Goal: Information Seeking & Learning: Learn about a topic

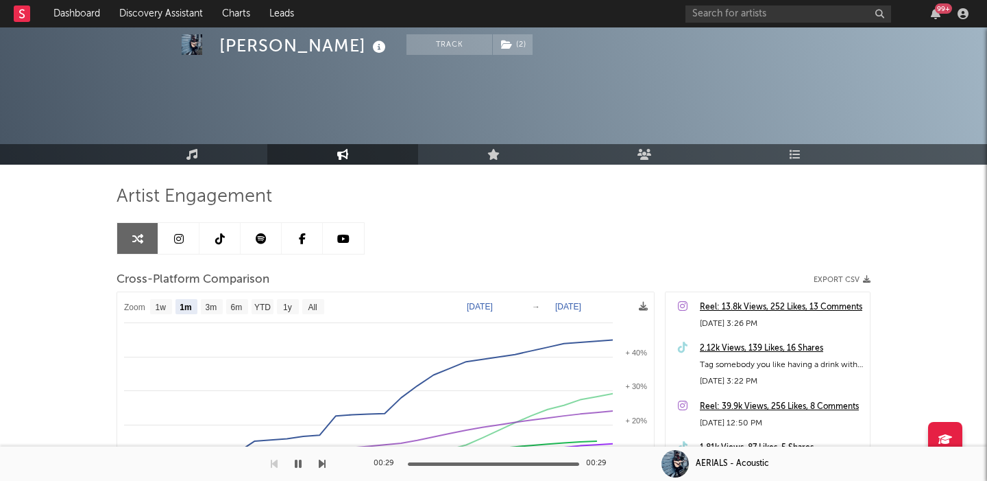
select select "1m"
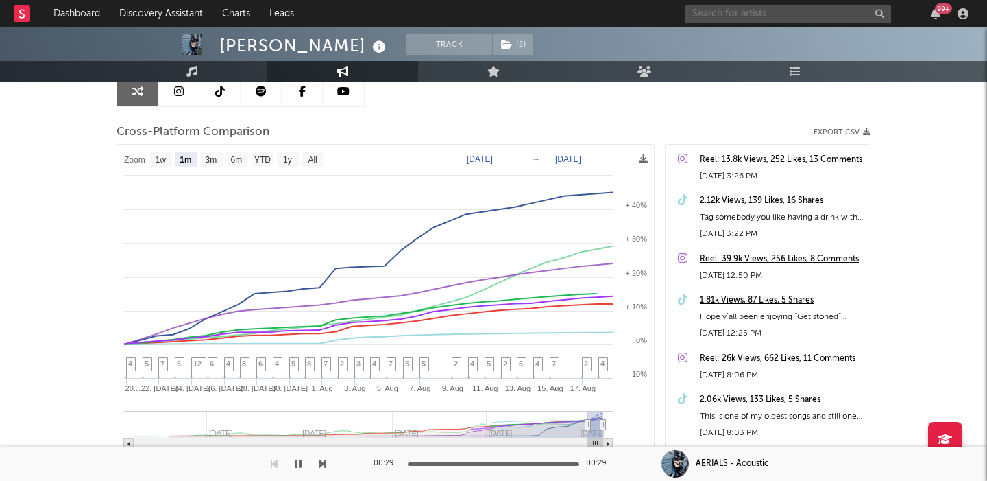
click at [764, 19] on input "text" at bounding box center [788, 13] width 206 height 17
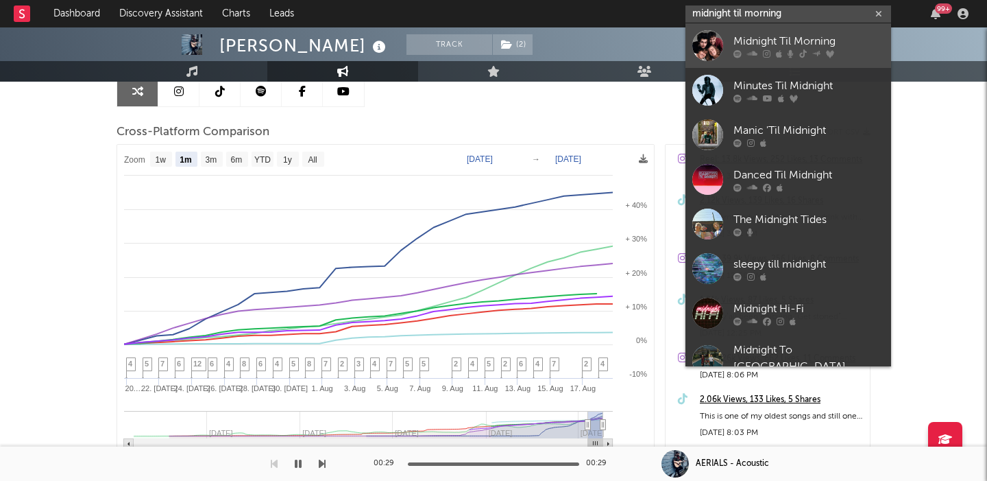
type input "midnight til morning"
click at [821, 56] on div at bounding box center [808, 53] width 151 height 8
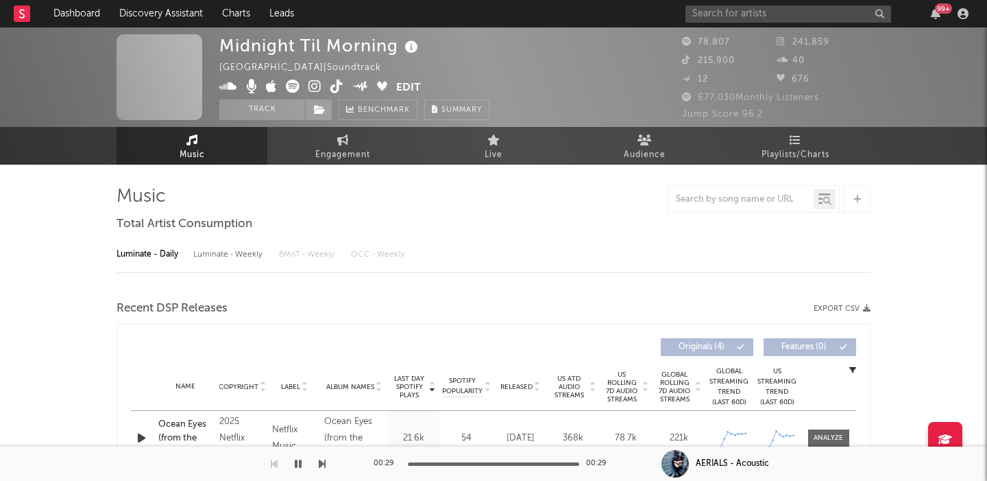
select select "1w"
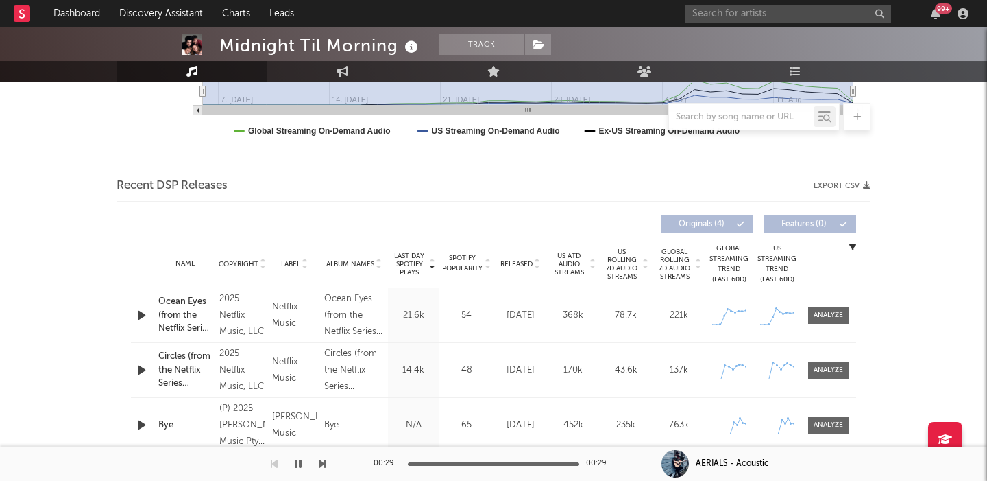
scroll to position [489, 0]
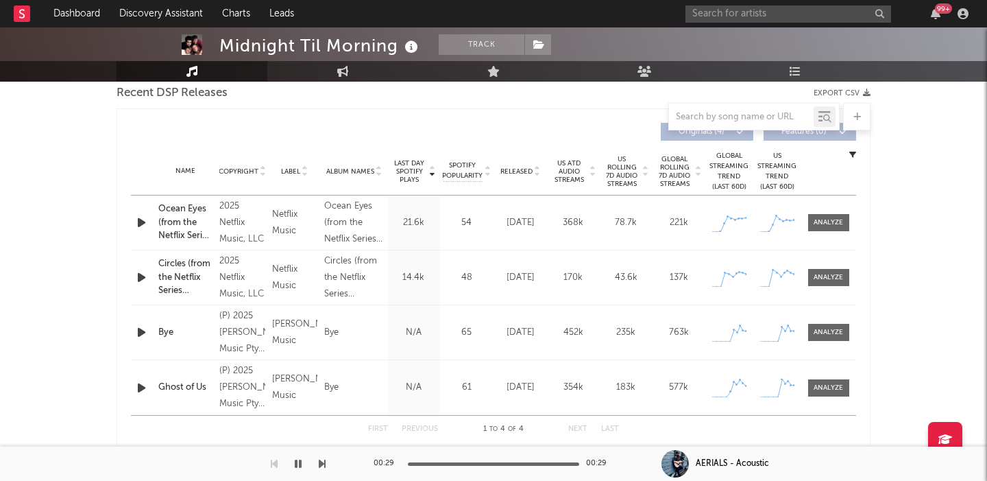
click at [617, 182] on span "US Rolling 7D Audio Streams" at bounding box center [622, 171] width 38 height 33
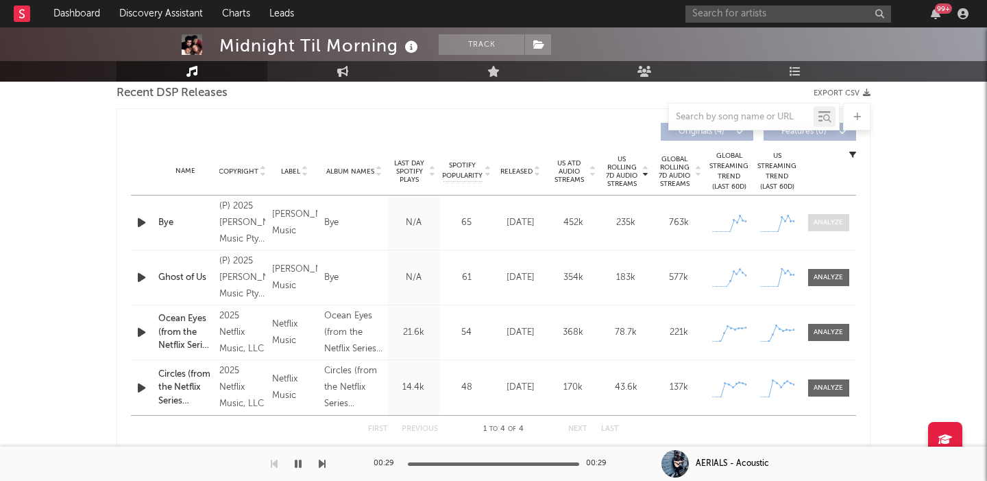
click at [825, 228] on span at bounding box center [828, 222] width 41 height 17
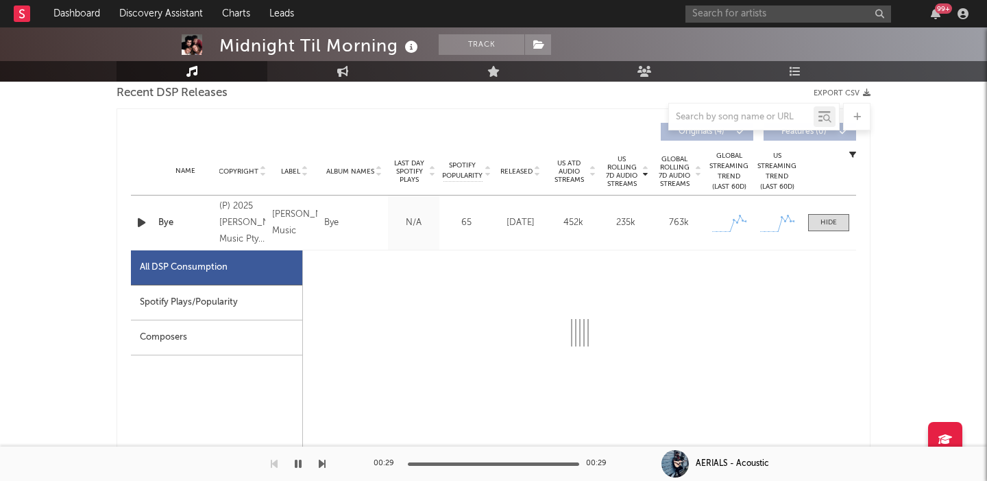
select select "1w"
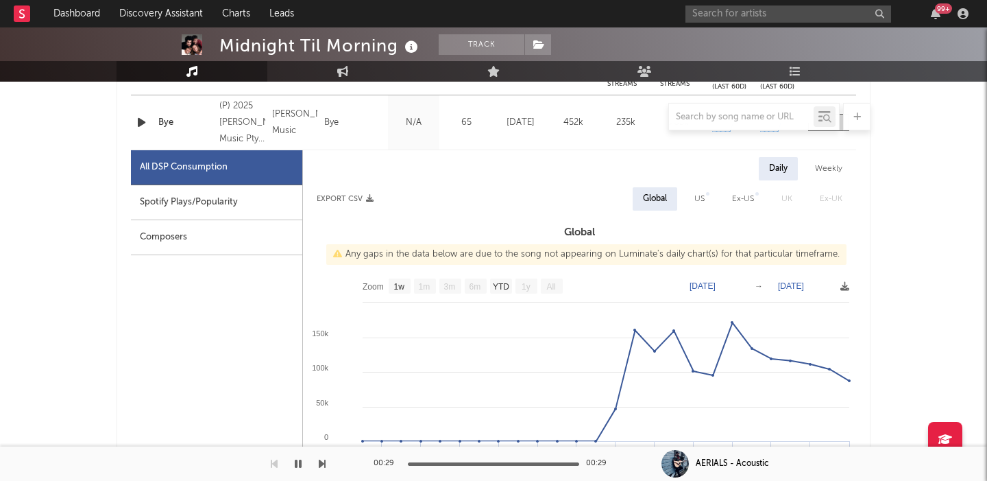
scroll to position [591, 0]
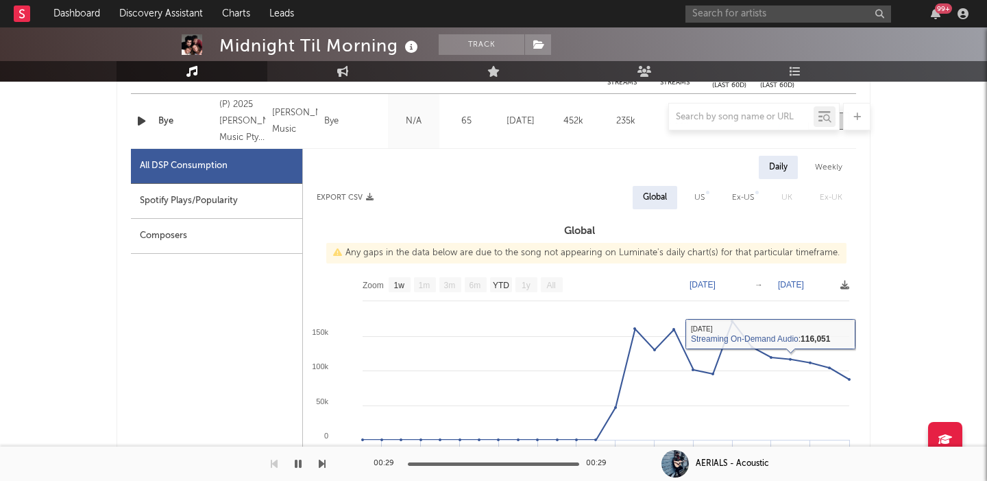
click at [699, 180] on div "Daily Weekly Export CSV Global US Ex-US UK Ex-UK Global Any gaps in the data be…" at bounding box center [579, 395] width 553 height 479
click at [699, 196] on div "US" at bounding box center [699, 197] width 10 height 16
select select "1w"
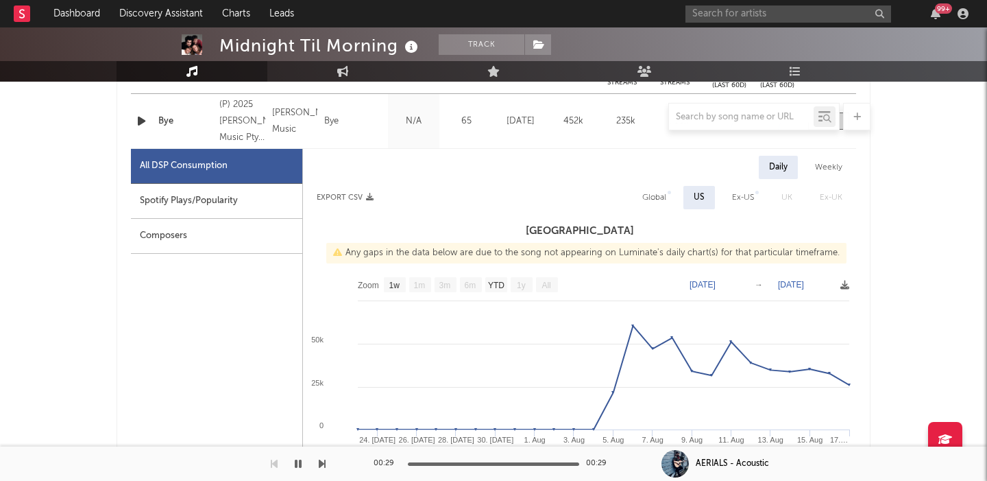
click at [193, 200] on div "Spotify Plays/Popularity" at bounding box center [216, 201] width 171 height 35
select select "1w"
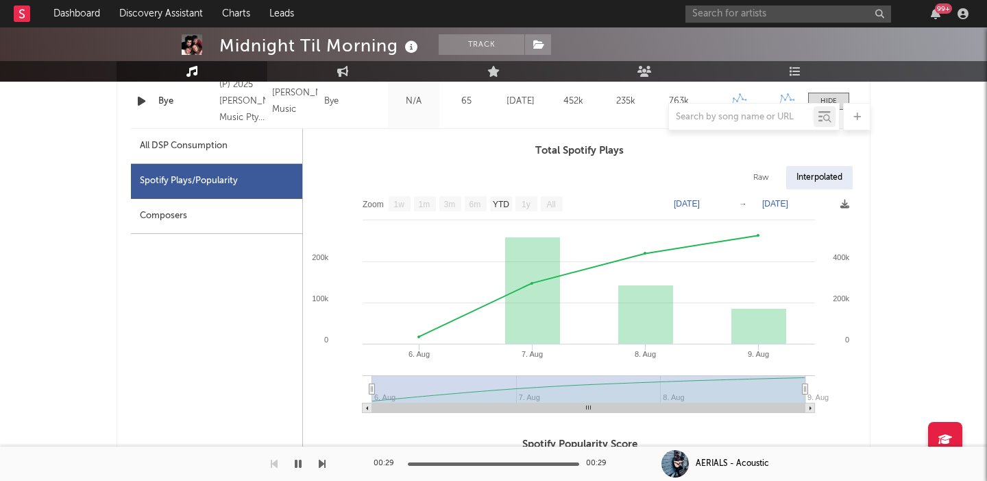
scroll to position [592, 0]
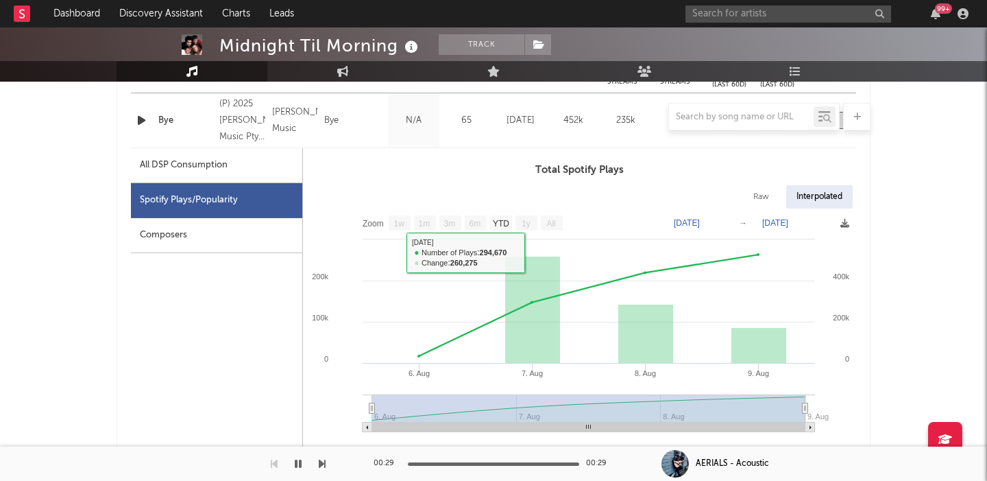
click at [236, 160] on div "All DSP Consumption" at bounding box center [216, 165] width 171 height 35
select select "1w"
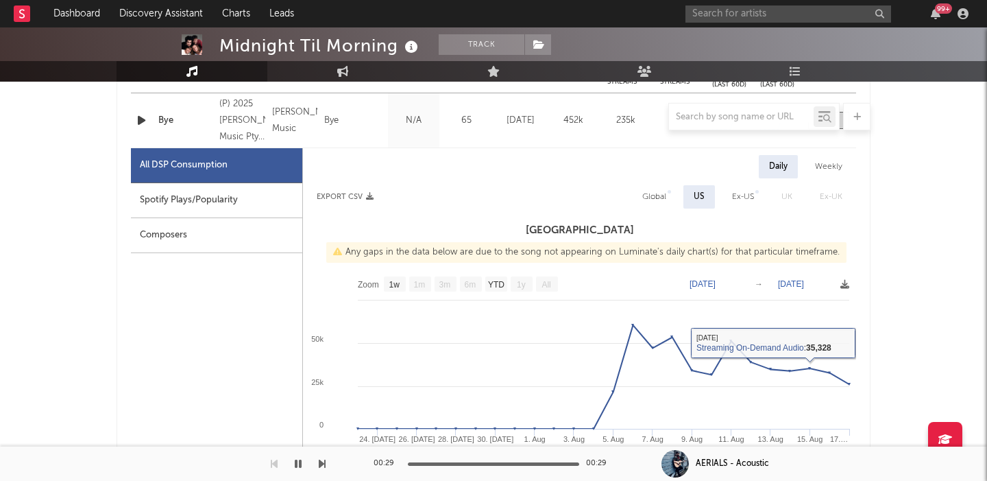
click at [661, 197] on div "Global" at bounding box center [654, 197] width 24 height 16
select select "1w"
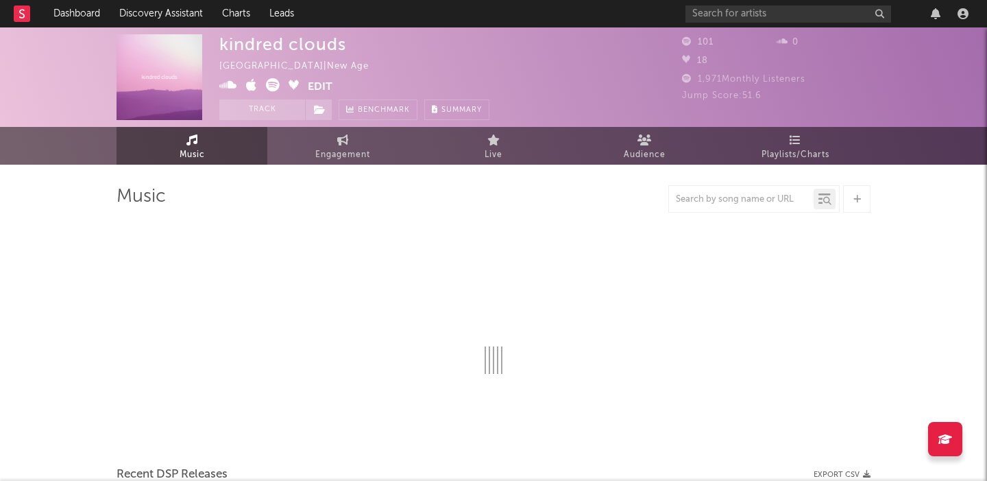
select select "6m"
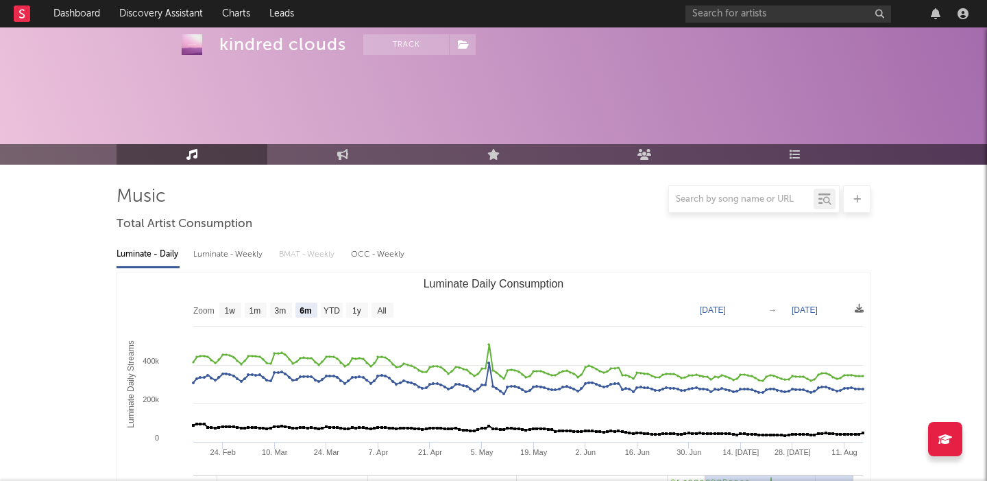
scroll to position [457, 0]
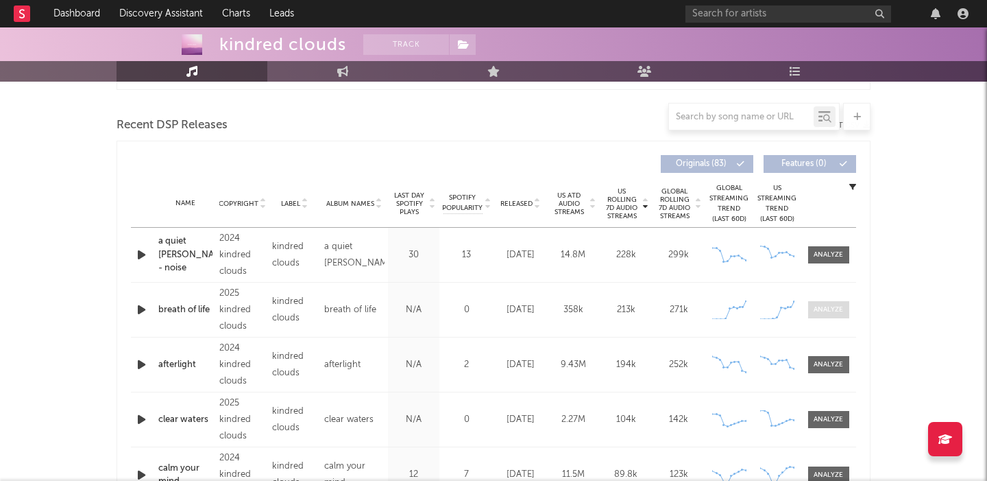
click at [825, 308] on div at bounding box center [828, 309] width 29 height 10
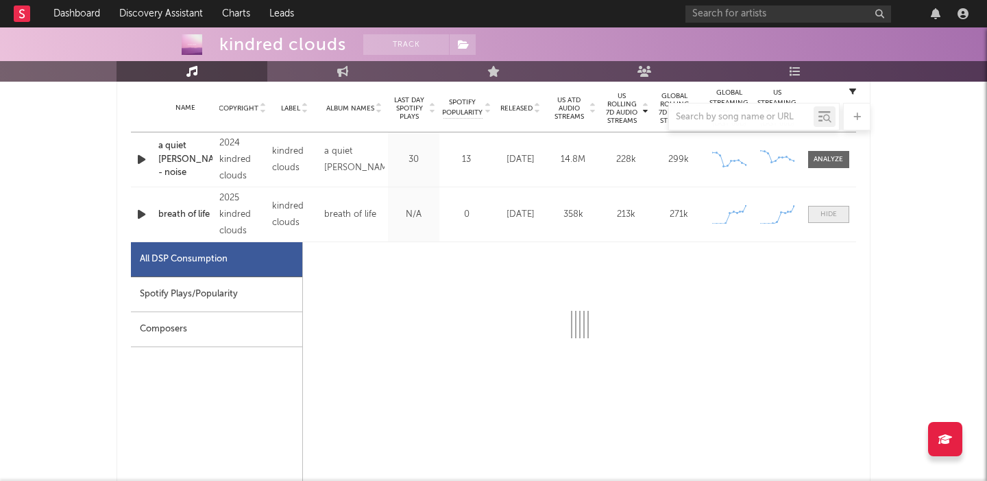
select select "1w"
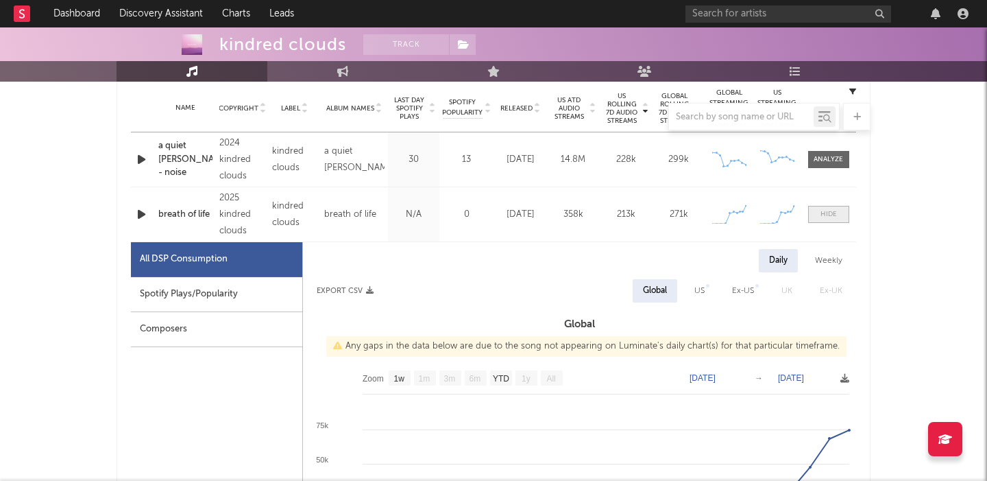
scroll to position [623, 0]
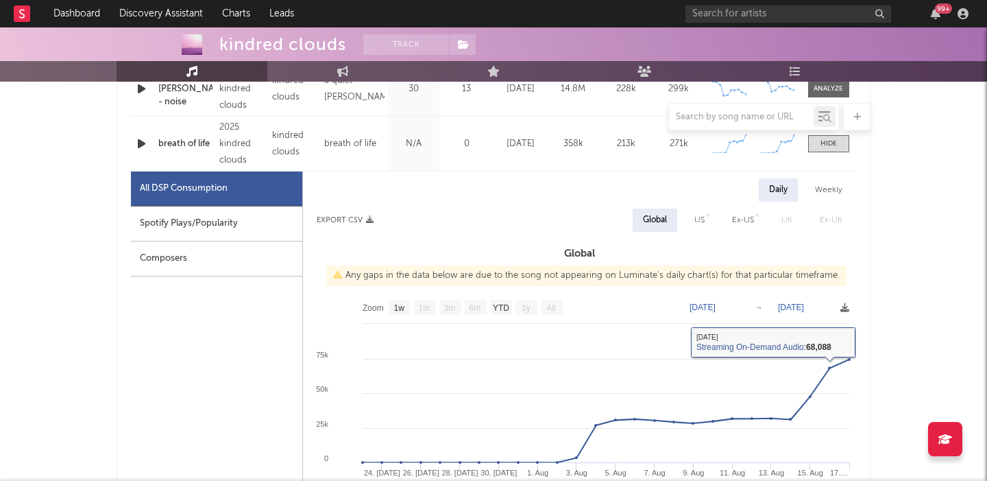
click at [705, 226] on div "US" at bounding box center [699, 220] width 10 height 16
select select "1w"
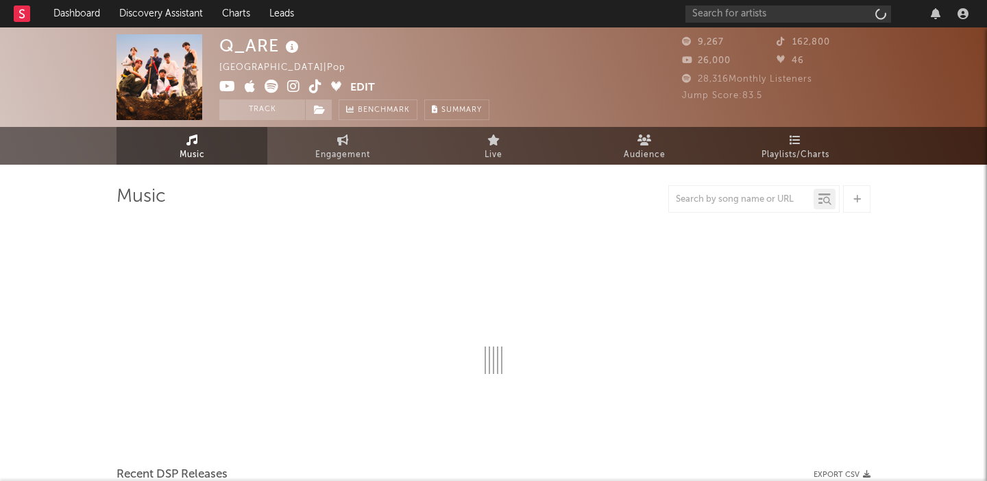
select select "1w"
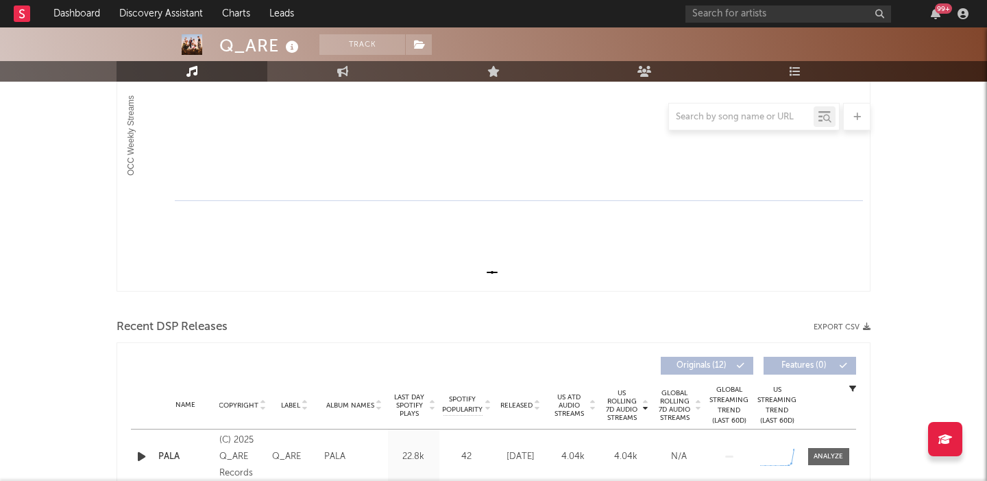
scroll to position [359, 0]
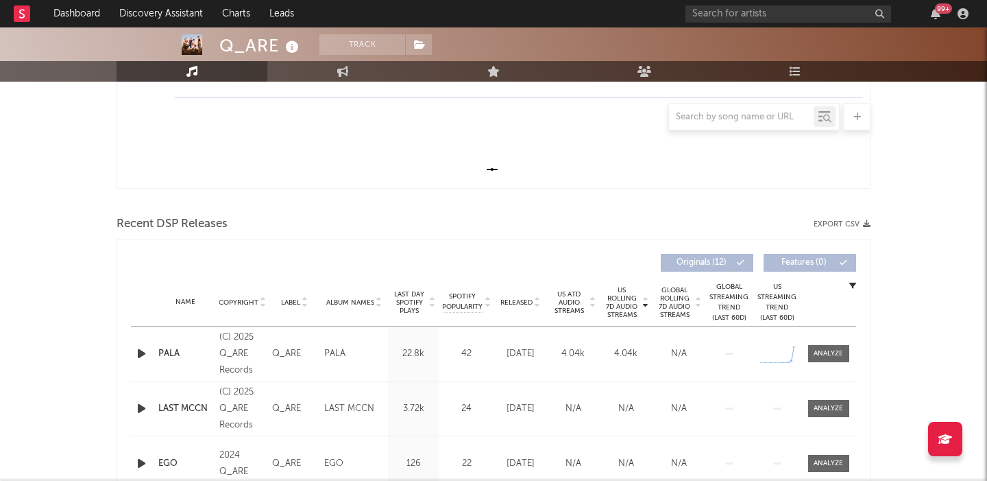
click at [149, 354] on div at bounding box center [142, 353] width 17 height 17
click at [138, 354] on icon "button" at bounding box center [141, 353] width 14 height 17
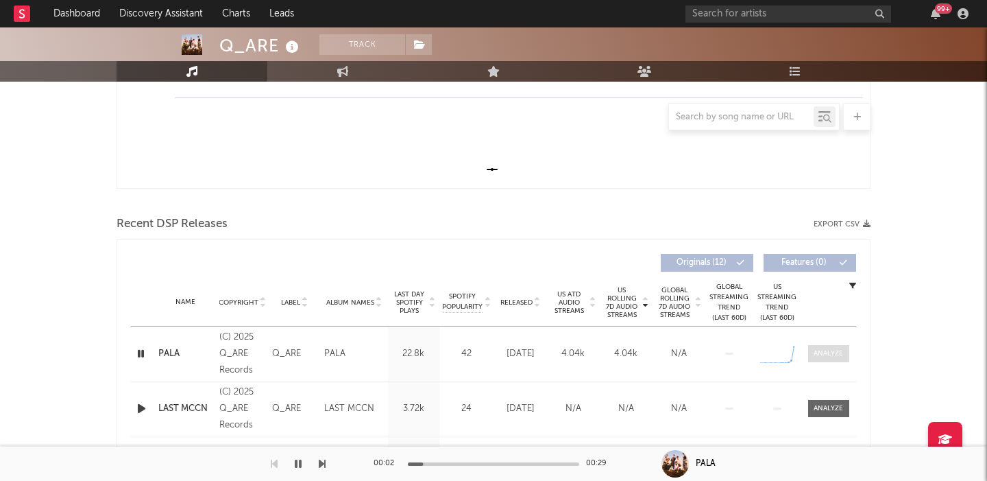
click at [842, 352] on div at bounding box center [828, 353] width 29 height 10
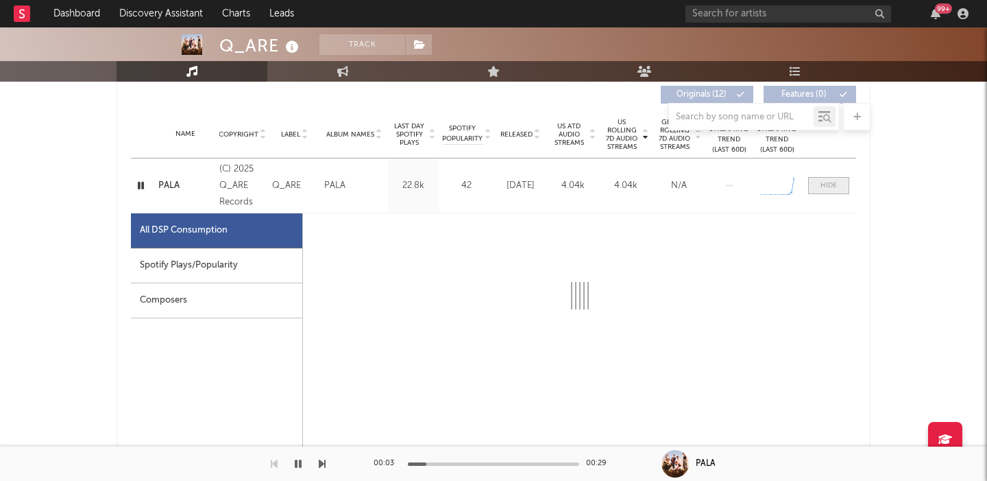
select select "1w"
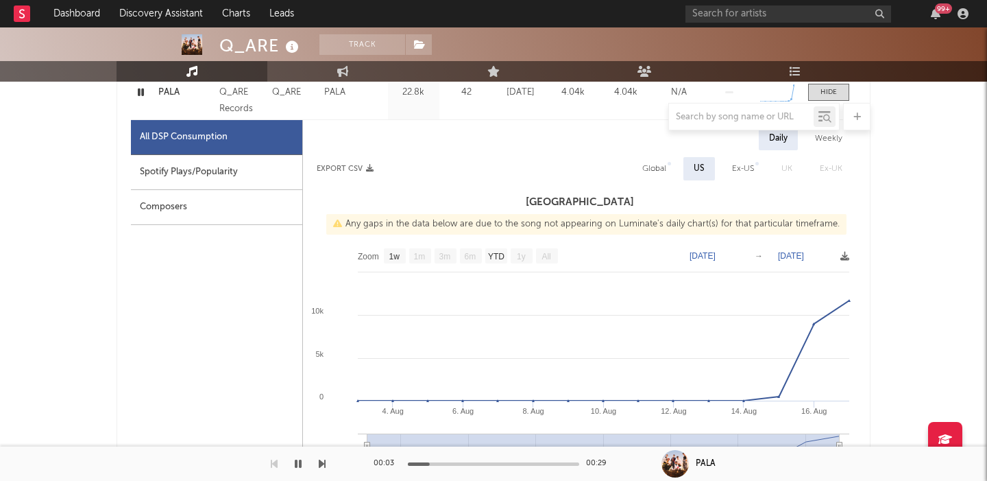
scroll to position [624, 0]
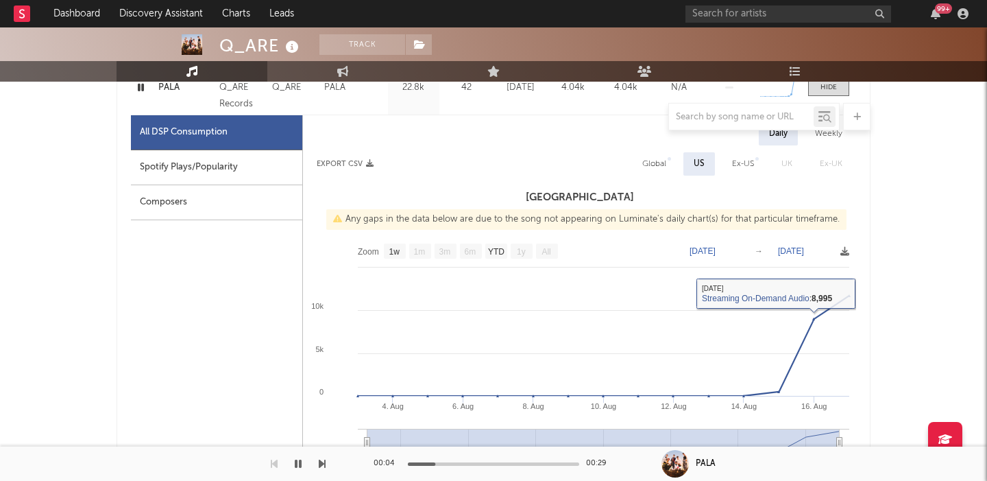
click at [651, 173] on div "Global" at bounding box center [654, 163] width 45 height 23
select select "1w"
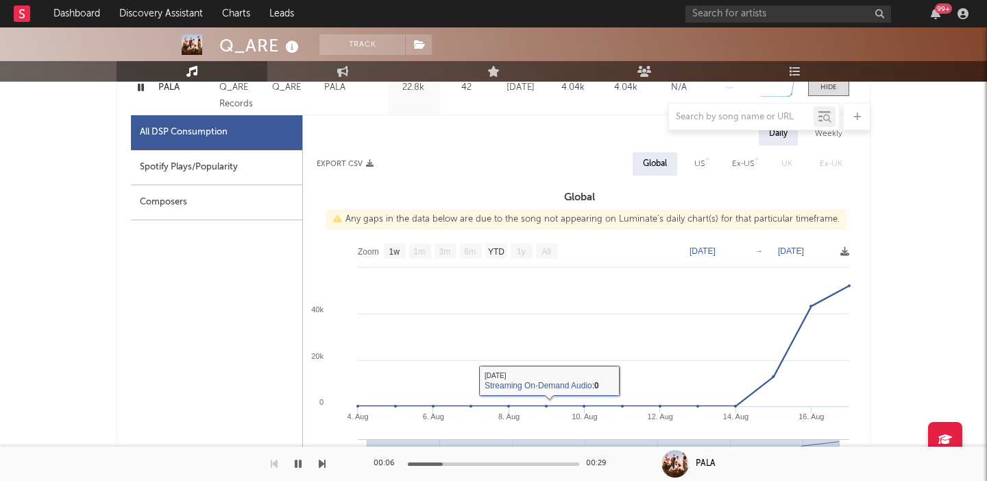
click at [210, 148] on div "All DSP Consumption" at bounding box center [216, 132] width 171 height 35
click at [226, 173] on div "Spotify Plays/Popularity" at bounding box center [216, 167] width 171 height 35
select select "1w"
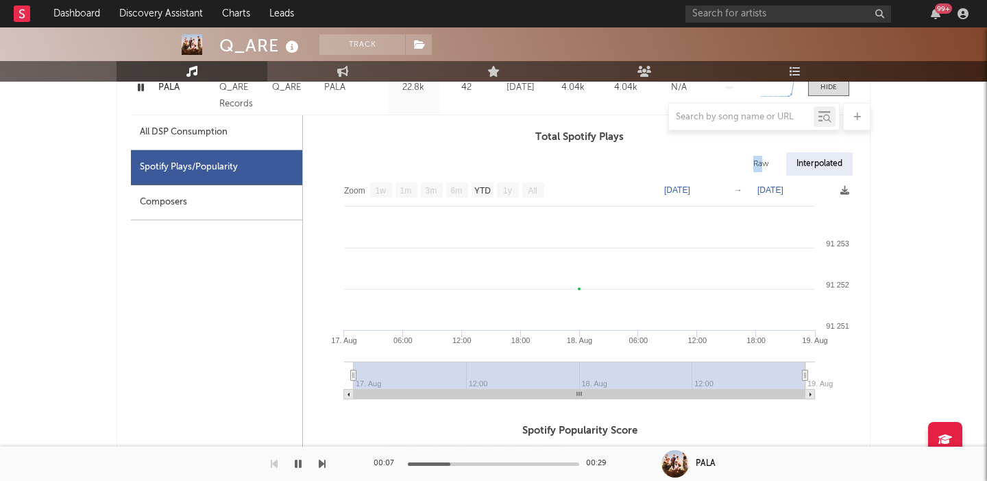
click at [764, 156] on div "Raw" at bounding box center [761, 163] width 36 height 23
select select "1w"
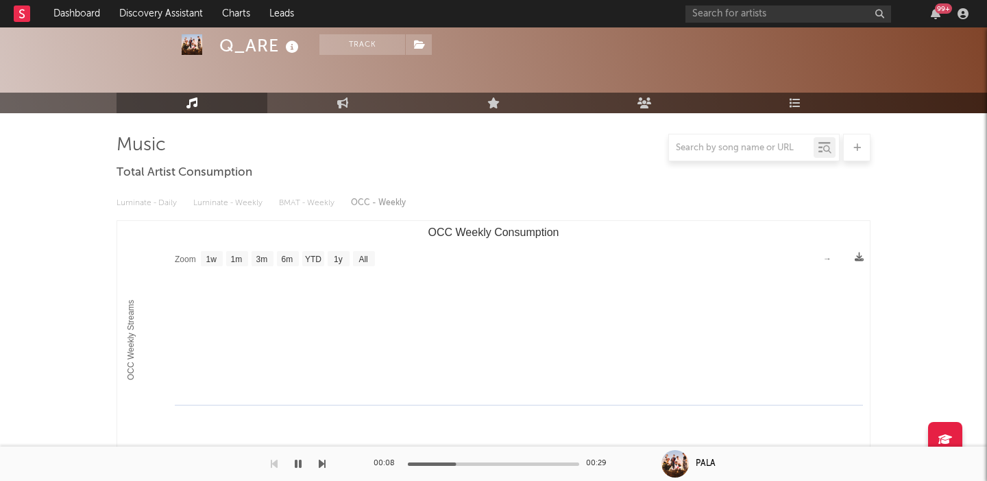
scroll to position [0, 0]
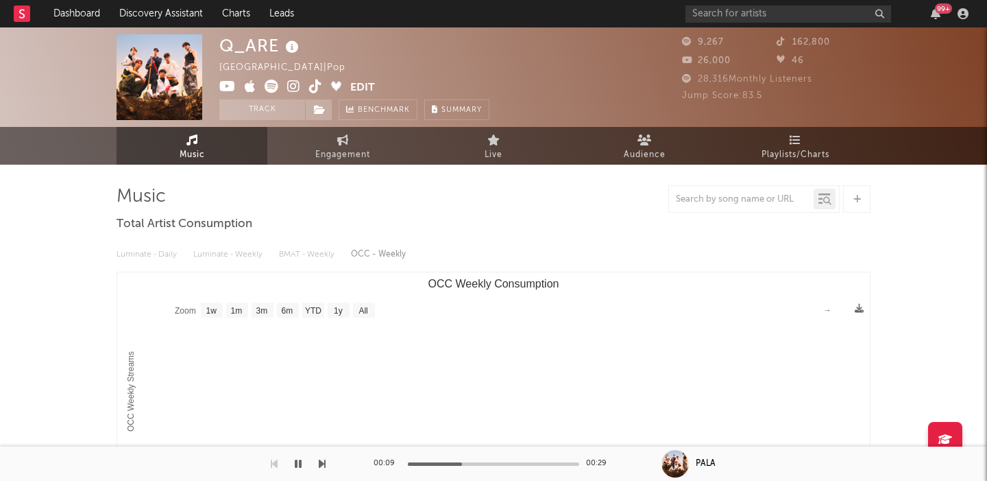
click at [294, 89] on icon at bounding box center [293, 87] width 13 height 14
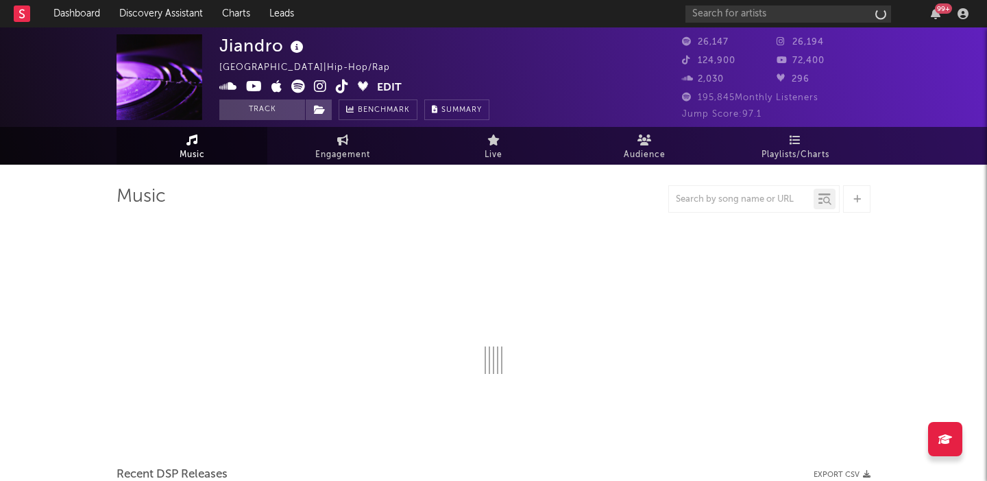
select select "1w"
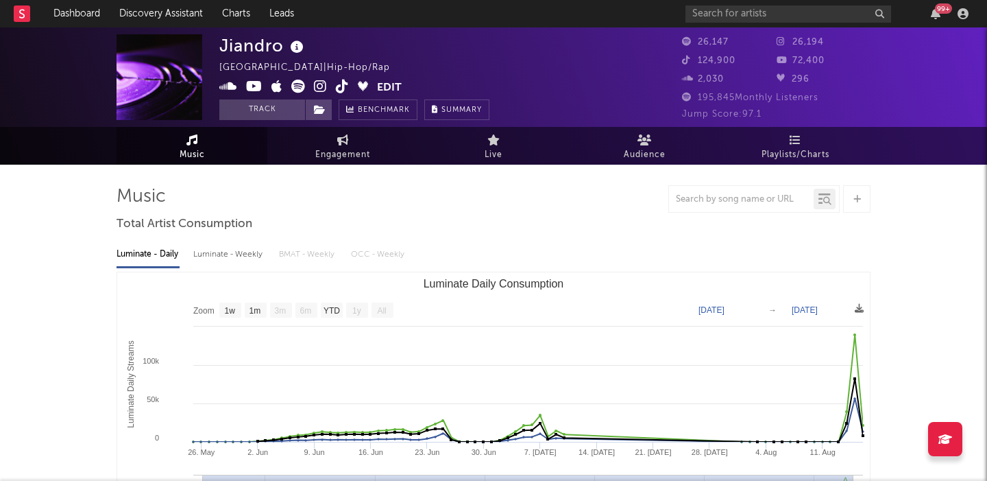
click at [775, 4] on div "99 +" at bounding box center [829, 13] width 288 height 27
click at [779, 16] on input "text" at bounding box center [788, 13] width 206 height 17
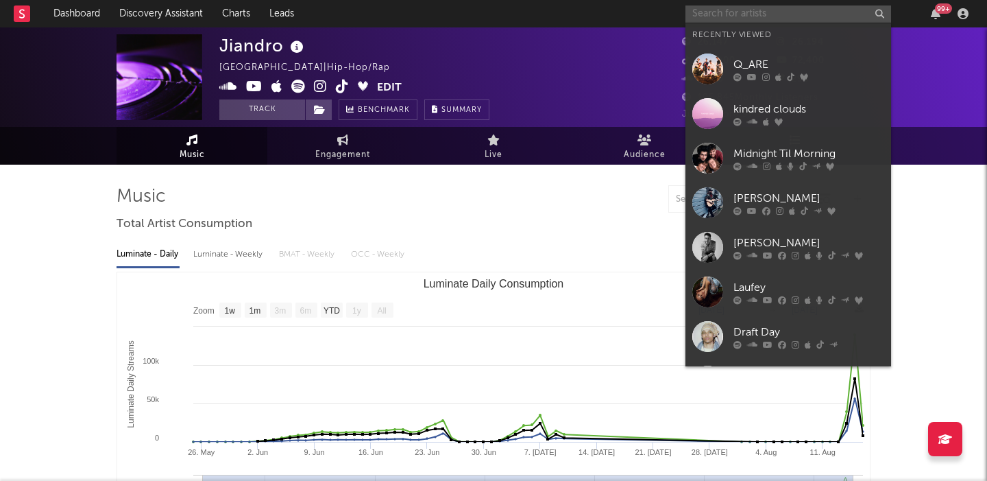
paste input "[DEMOGRAPHIC_DATA]"
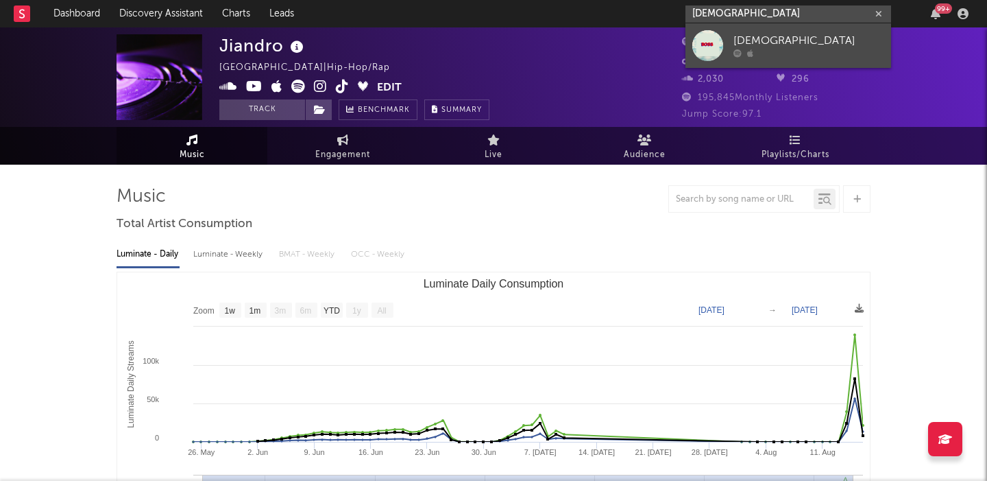
type input "[DEMOGRAPHIC_DATA]"
click at [773, 42] on div "[DEMOGRAPHIC_DATA]" at bounding box center [808, 41] width 151 height 16
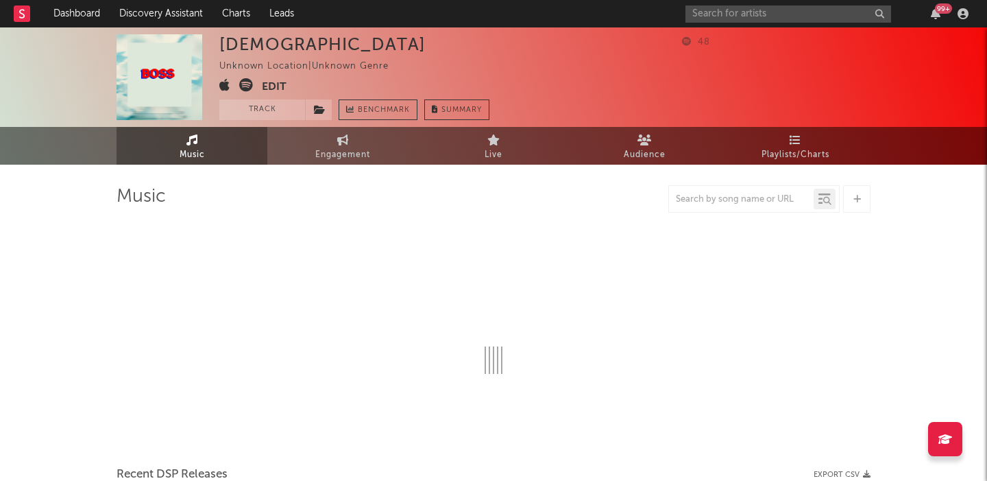
select select "1w"
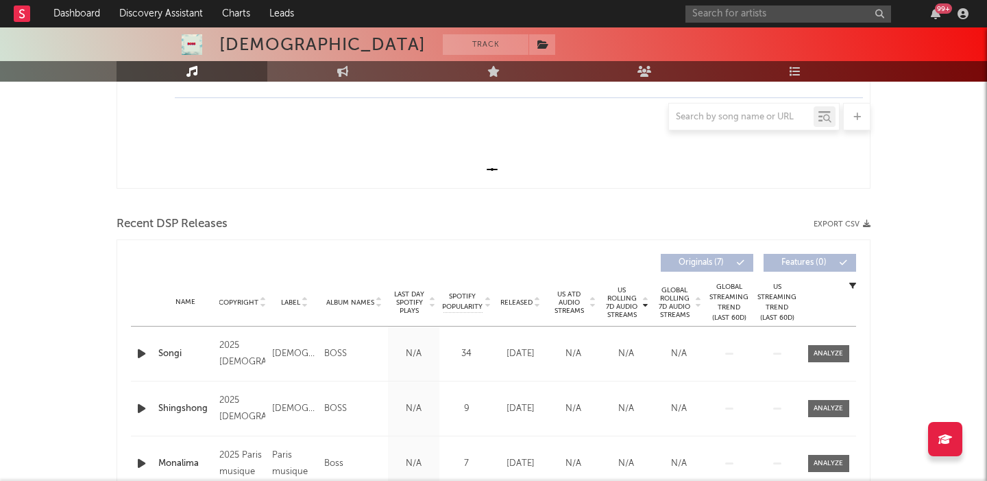
scroll to position [388, 0]
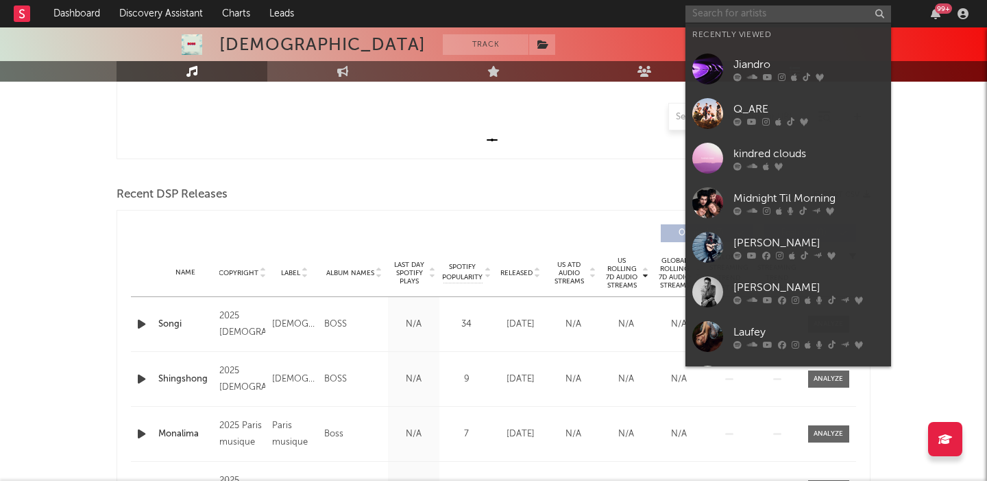
click at [733, 15] on input "text" at bounding box center [788, 13] width 206 height 17
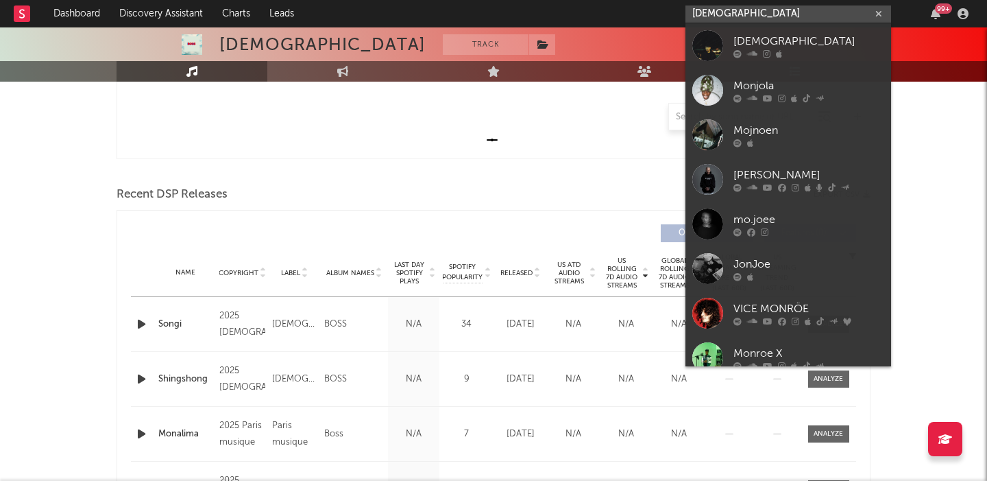
type input "monjoe"
click at [757, 45] on div "[DEMOGRAPHIC_DATA]" at bounding box center [808, 41] width 151 height 16
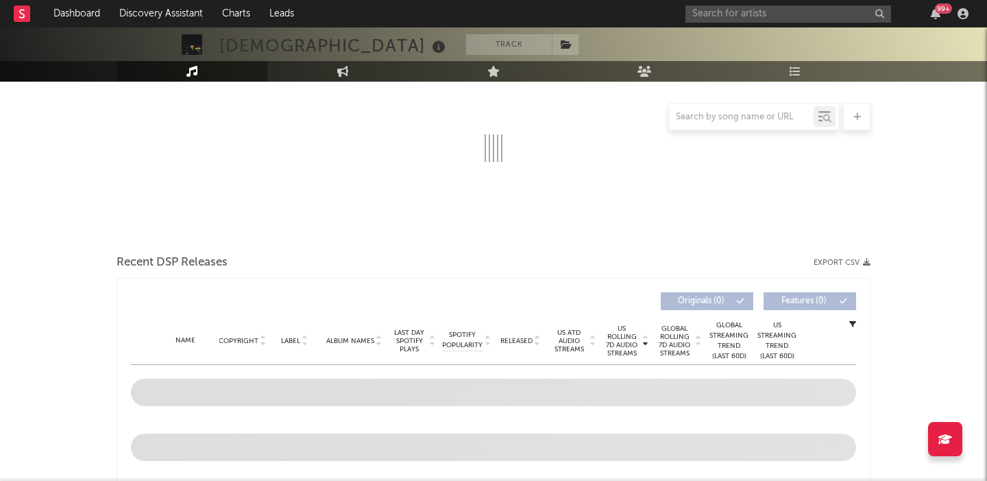
select select "6m"
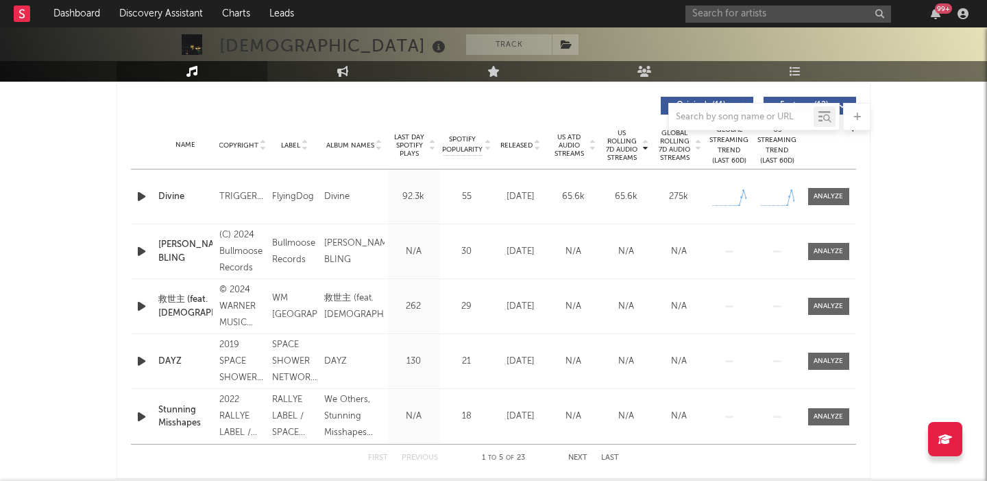
scroll to position [517, 0]
click at [831, 202] on span at bounding box center [828, 194] width 41 height 17
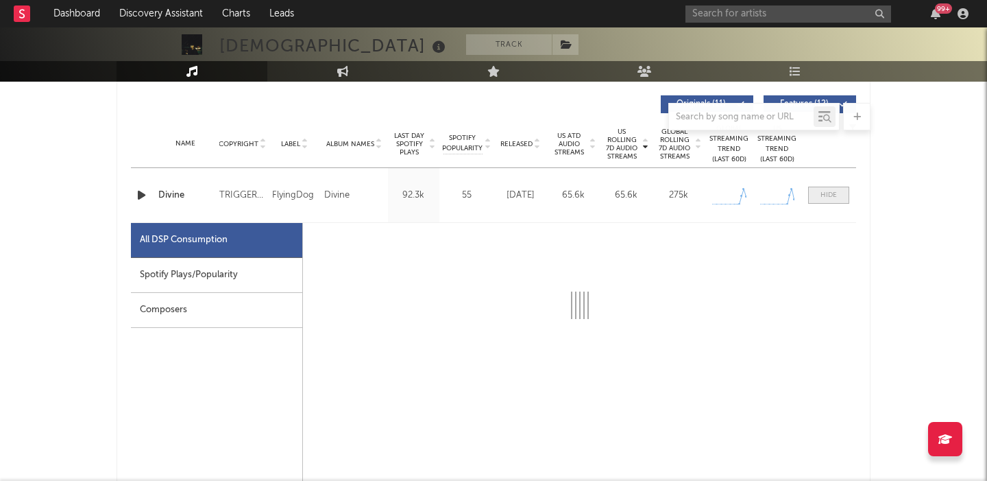
select select "1w"
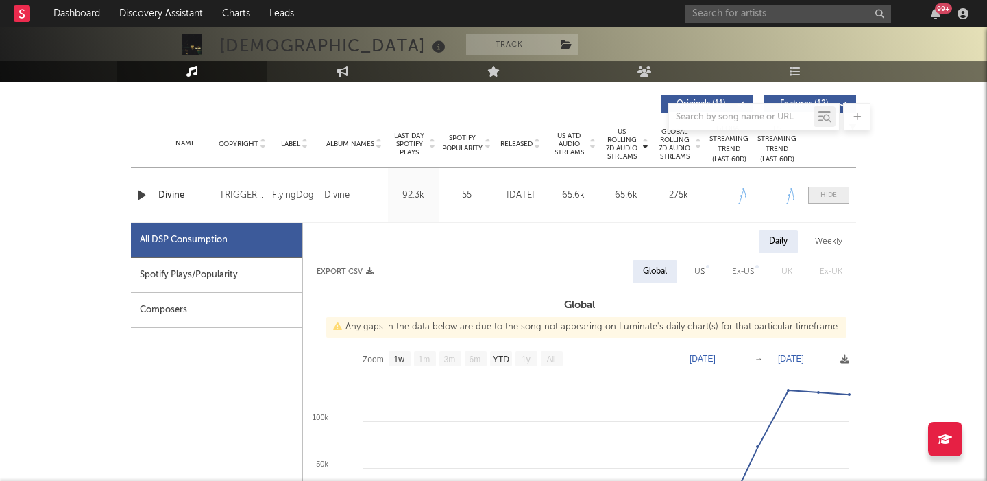
scroll to position [600, 0]
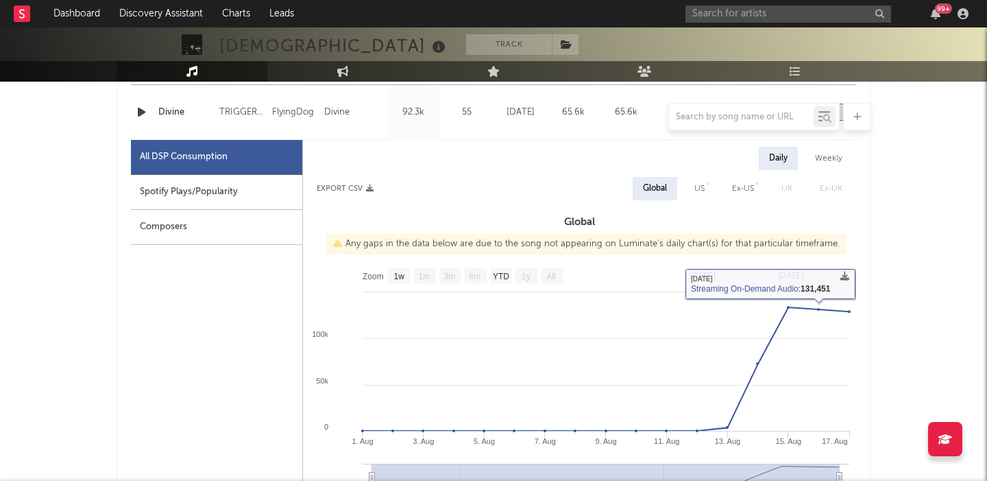
click at [691, 193] on div "US" at bounding box center [699, 188] width 31 height 23
select select "1w"
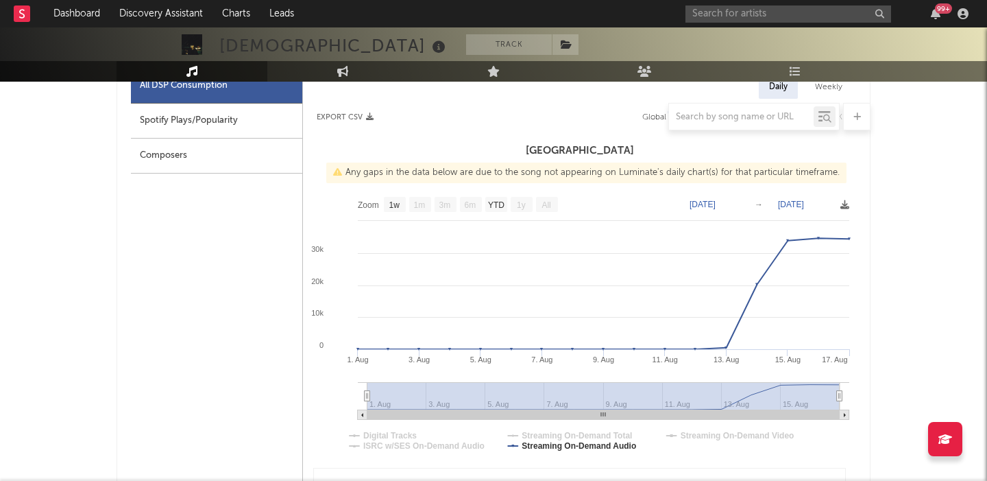
scroll to position [633, 0]
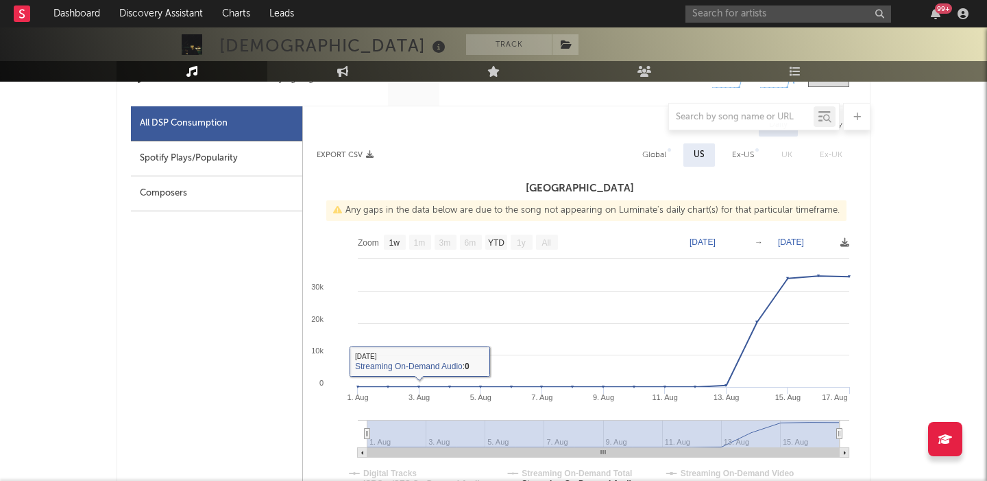
click at [212, 163] on div "Spotify Plays/Popularity" at bounding box center [216, 158] width 171 height 35
select select "1w"
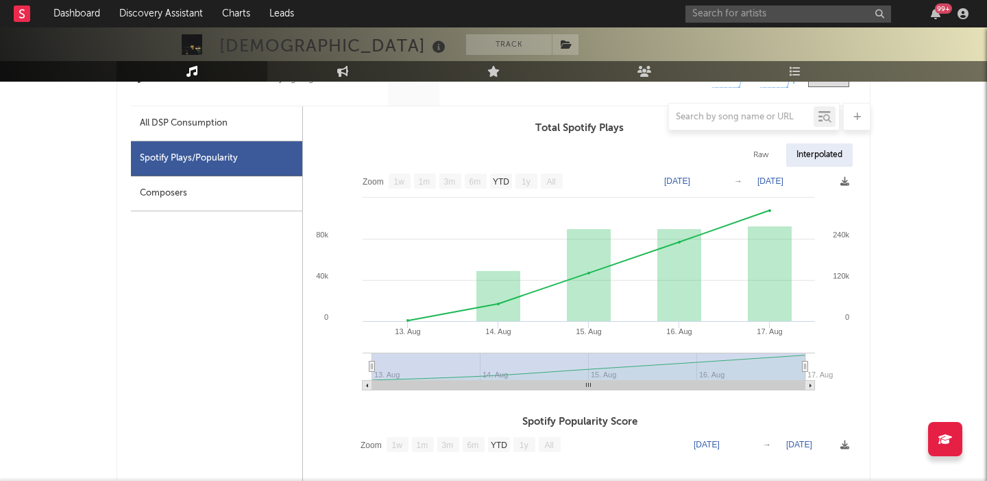
click at [766, 162] on div "Raw" at bounding box center [761, 154] width 36 height 23
select select "1w"
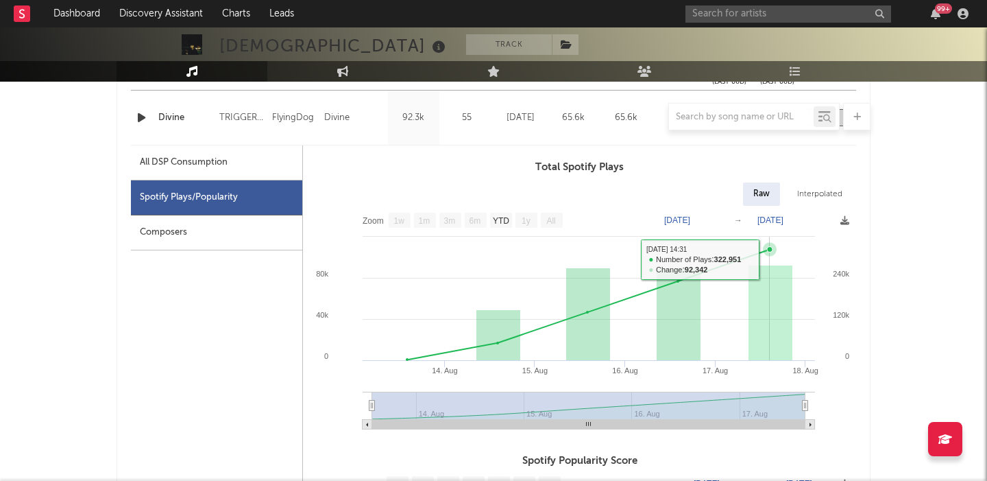
scroll to position [574, 0]
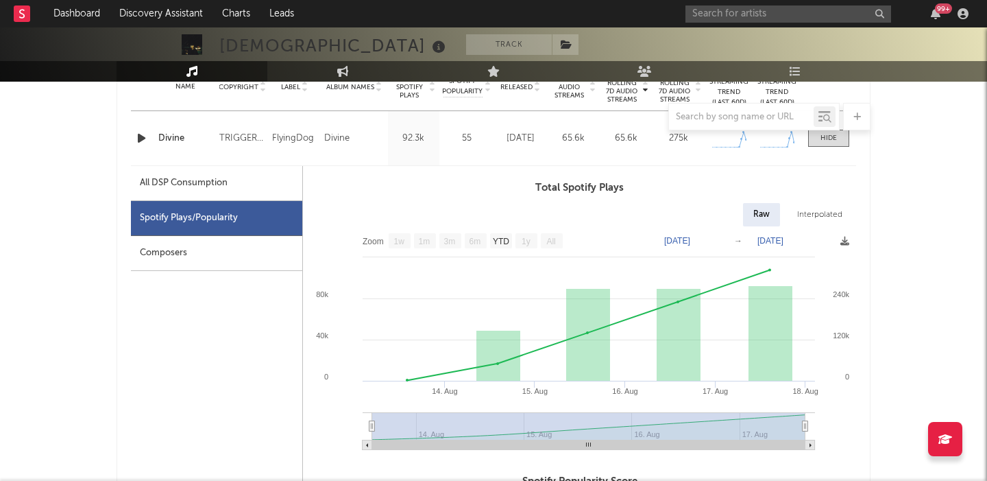
click at [178, 136] on div "Divine" at bounding box center [185, 139] width 54 height 14
click at [200, 167] on div "All DSP Consumption" at bounding box center [216, 183] width 171 height 35
select select "1w"
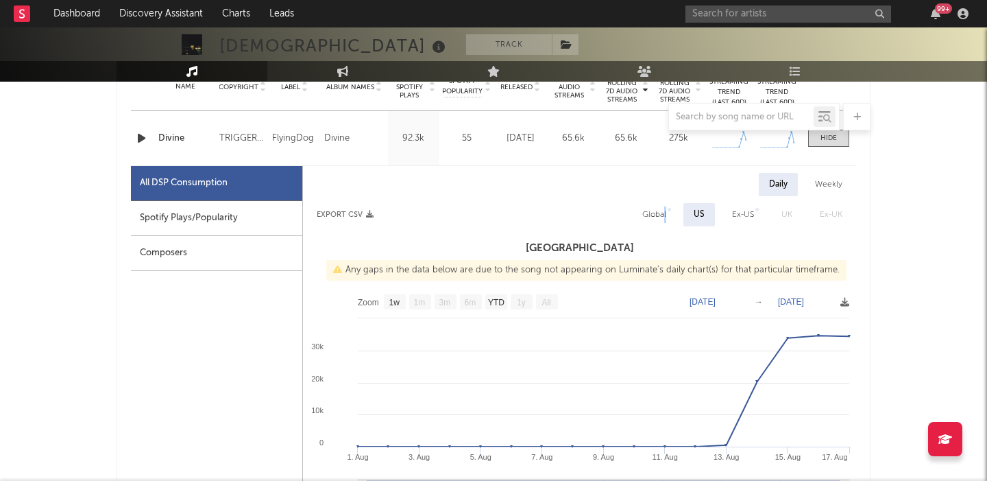
click at [666, 206] on div "Global" at bounding box center [654, 214] width 24 height 16
select select "1w"
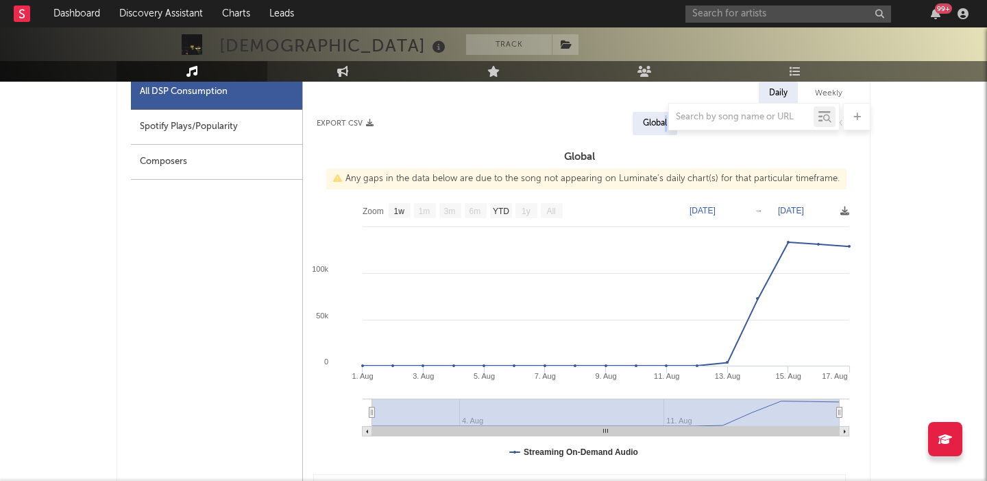
scroll to position [858, 0]
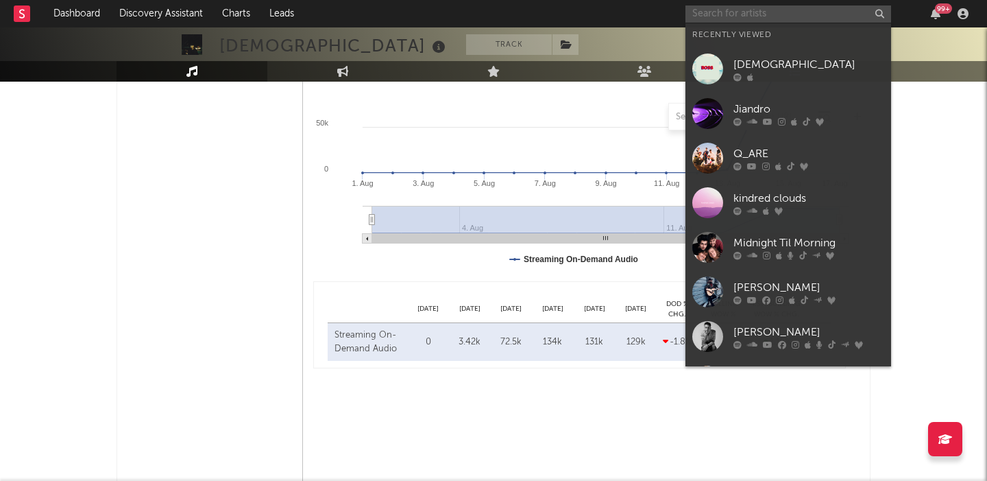
click at [721, 6] on input "text" at bounding box center [788, 13] width 206 height 17
paste input ". Suzy Sheer"
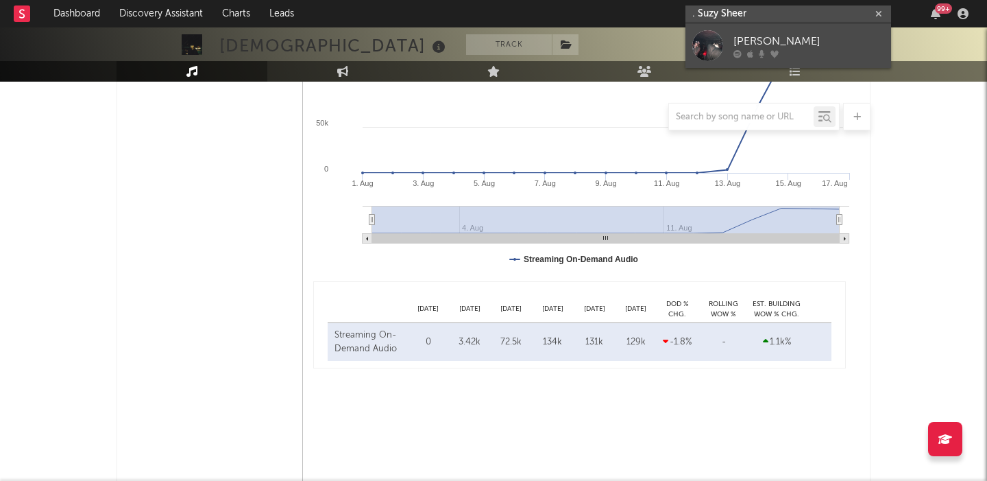
type input ". Suzy Sheer"
click at [760, 53] on icon at bounding box center [762, 53] width 6 height 8
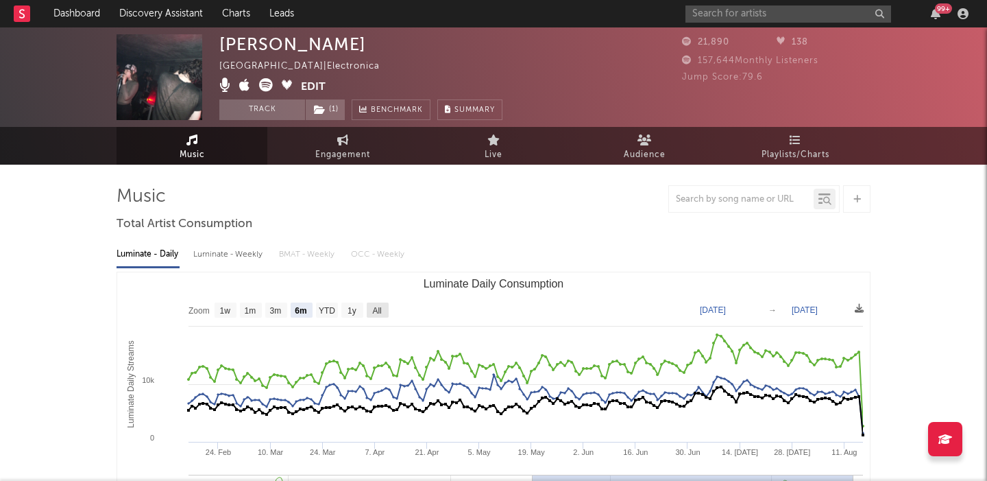
click at [381, 306] on text "All" at bounding box center [376, 311] width 9 height 10
select select "All"
type input "2024-08-11"
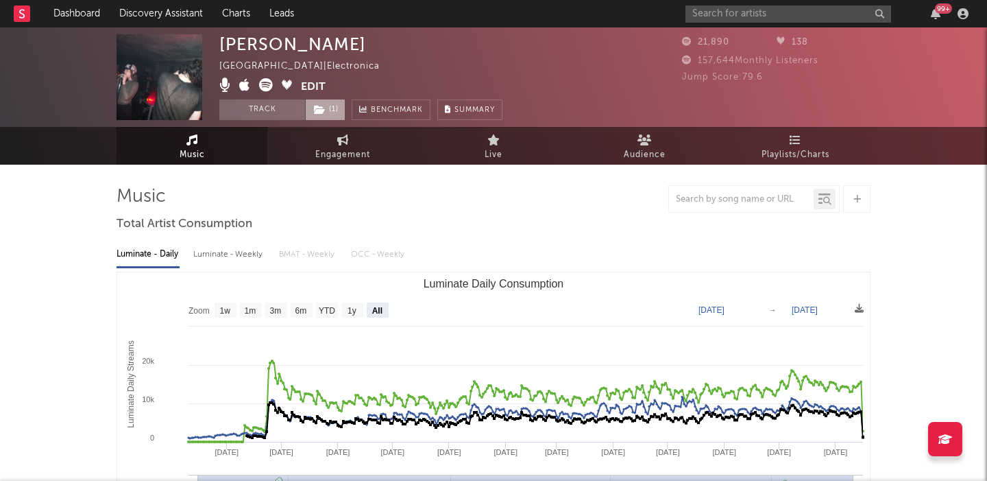
click at [339, 109] on span "( 1 )" at bounding box center [325, 109] width 40 height 21
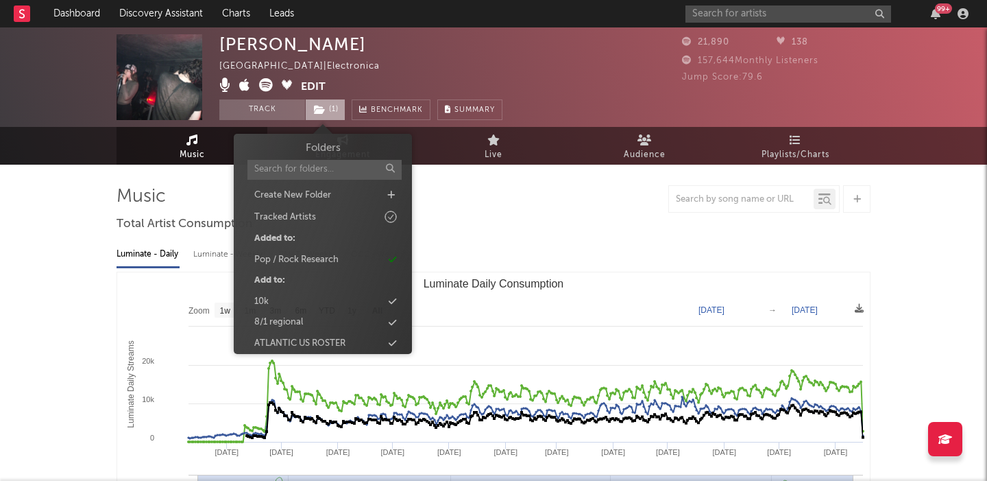
click at [339, 109] on span "( 1 )" at bounding box center [325, 109] width 40 height 21
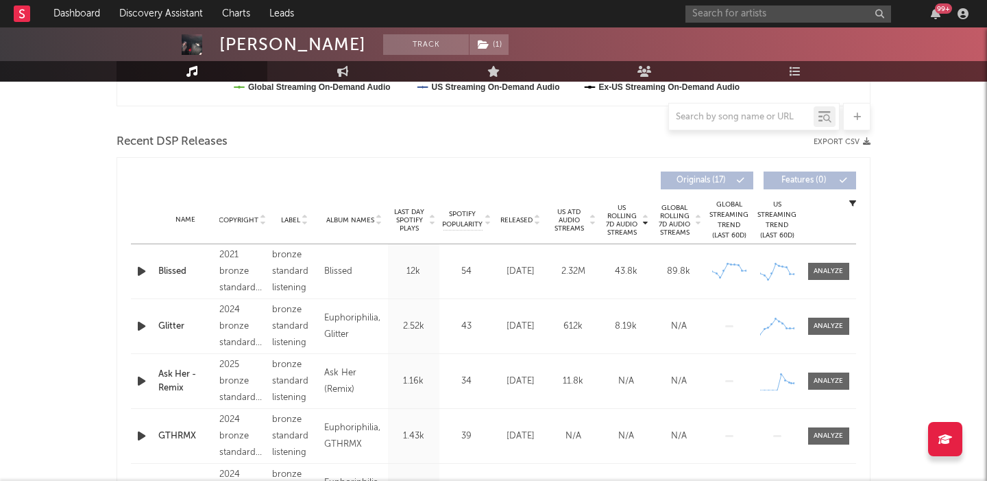
scroll to position [483, 0]
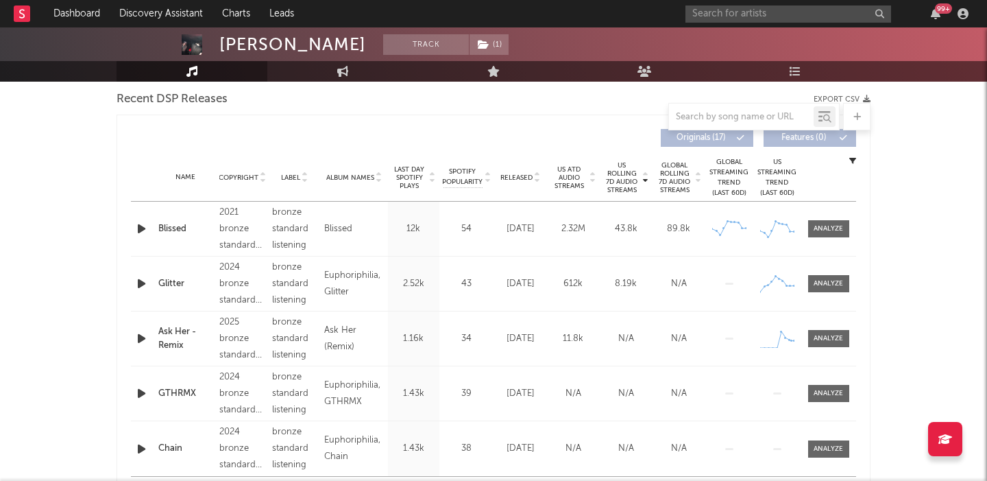
click at [528, 175] on span "Released" at bounding box center [516, 177] width 32 height 8
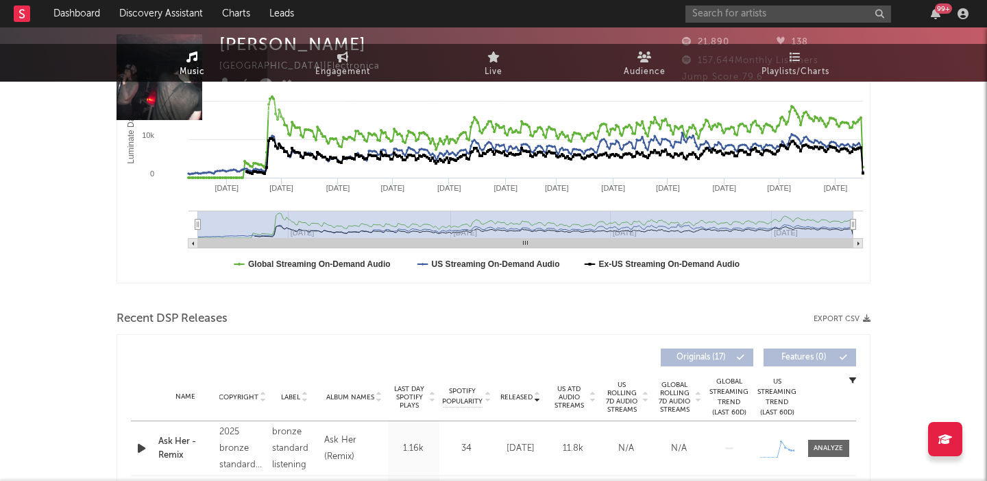
scroll to position [0, 0]
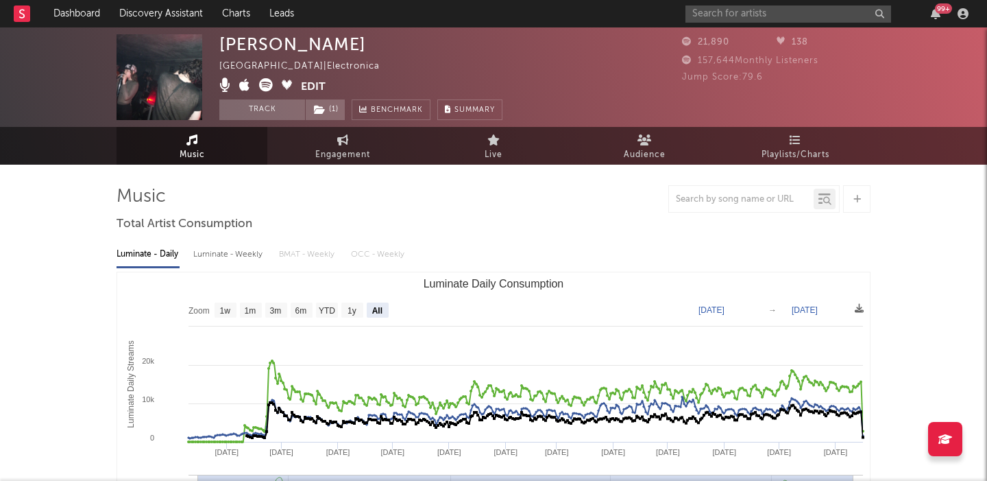
click at [263, 86] on icon at bounding box center [266, 85] width 14 height 14
click at [753, 12] on input "text" at bounding box center [788, 13] width 206 height 17
paste input "Daiela"
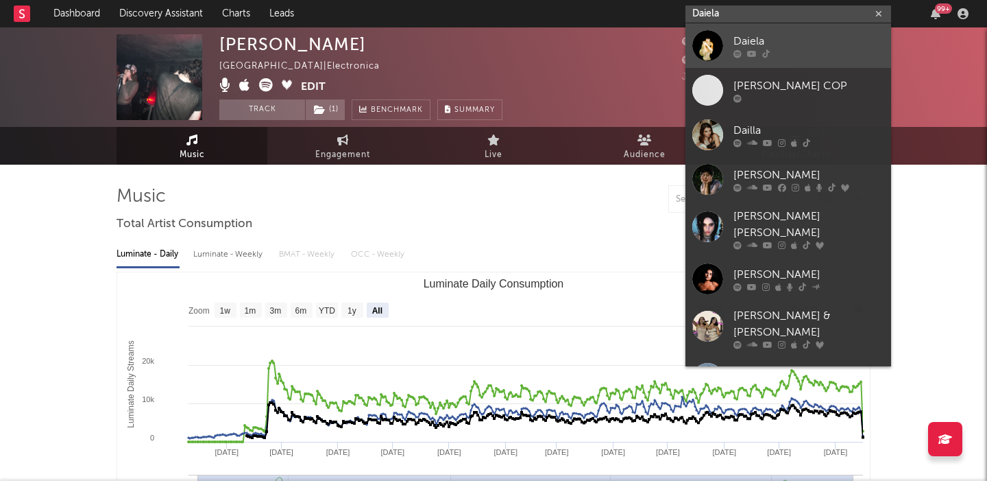
type input "Daiela"
click at [822, 28] on link "Daiela" at bounding box center [788, 45] width 206 height 45
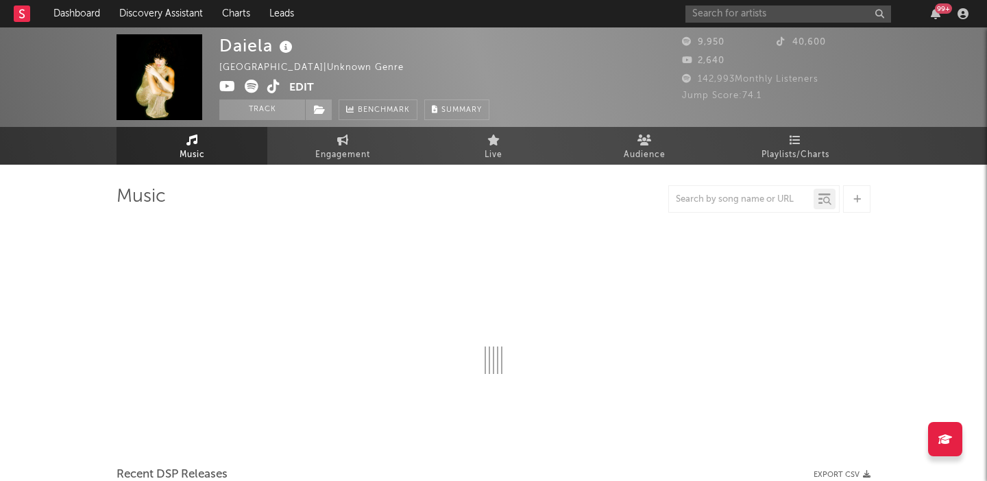
select select "6m"
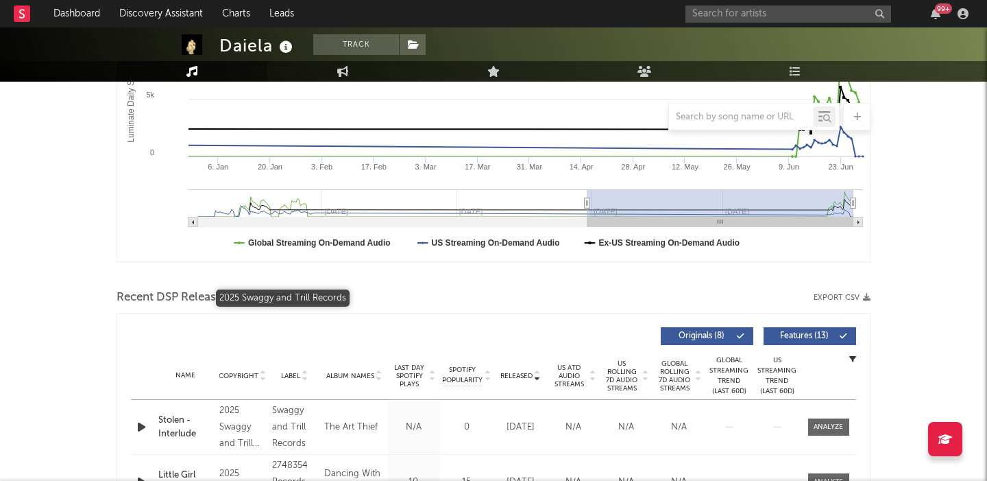
scroll to position [395, 0]
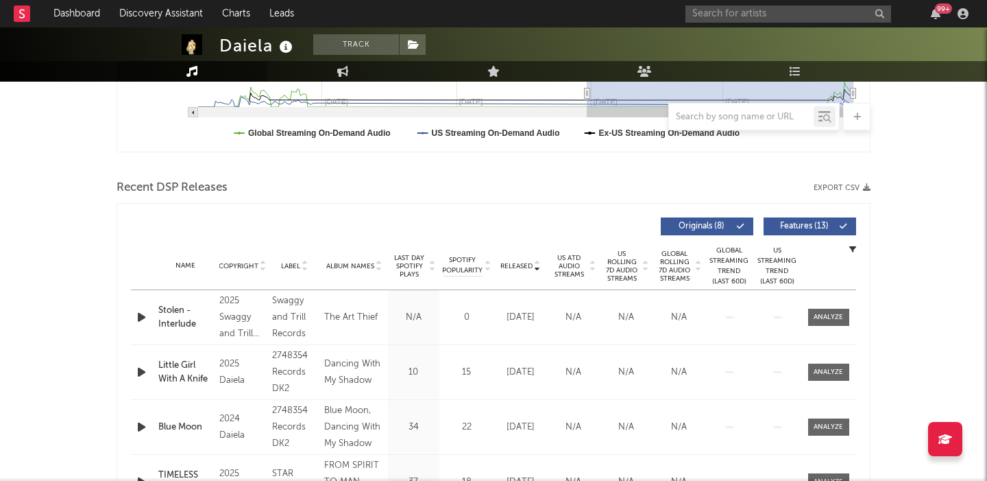
click at [815, 219] on button "Features ( 13 )" at bounding box center [810, 226] width 93 height 18
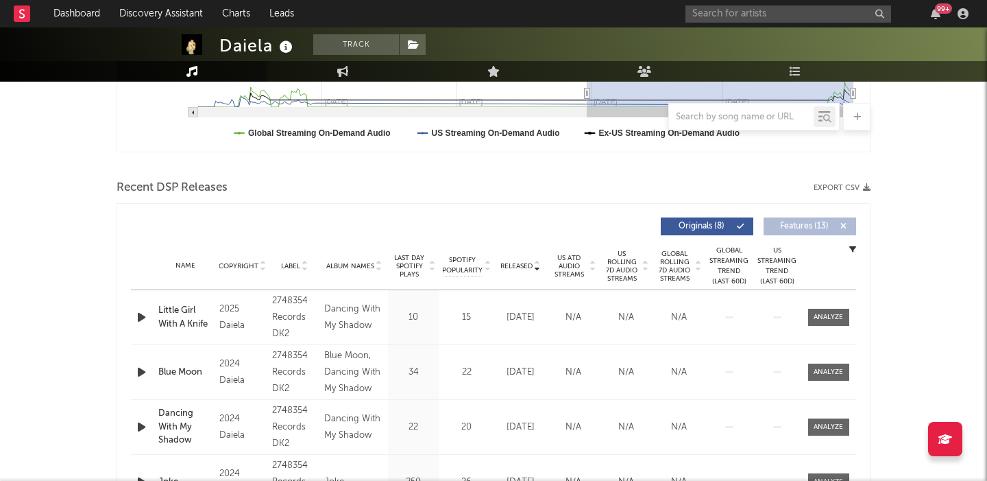
click at [624, 254] on span "US Rolling 7D Audio Streams" at bounding box center [622, 266] width 38 height 33
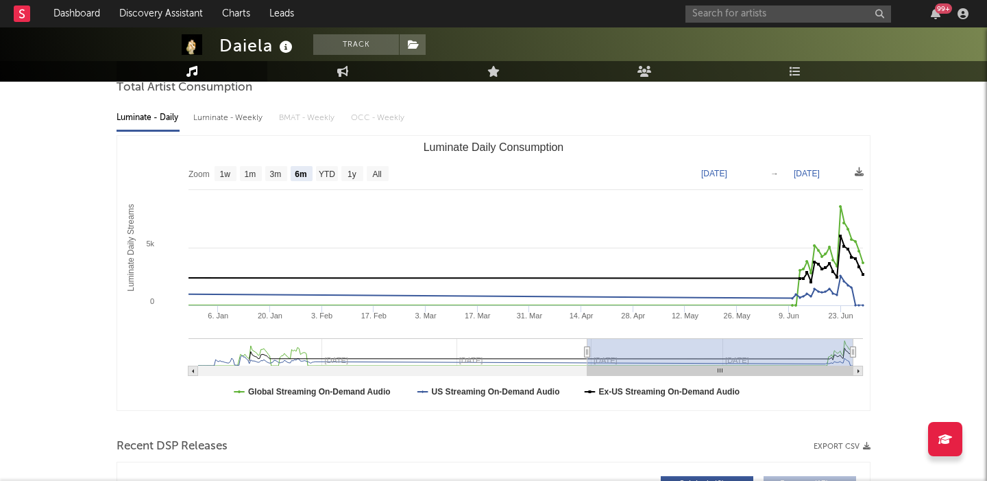
scroll to position [0, 0]
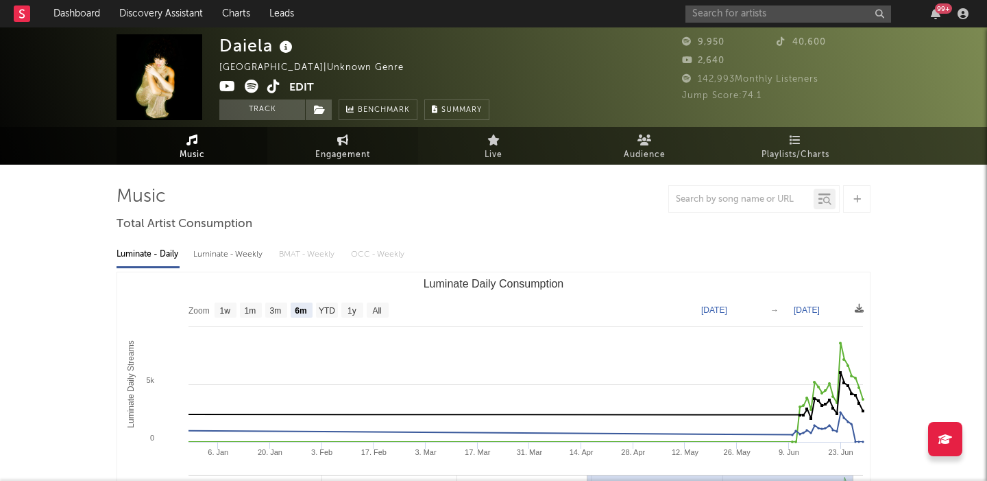
click at [326, 147] on span "Engagement" at bounding box center [342, 155] width 55 height 16
select select "1w"
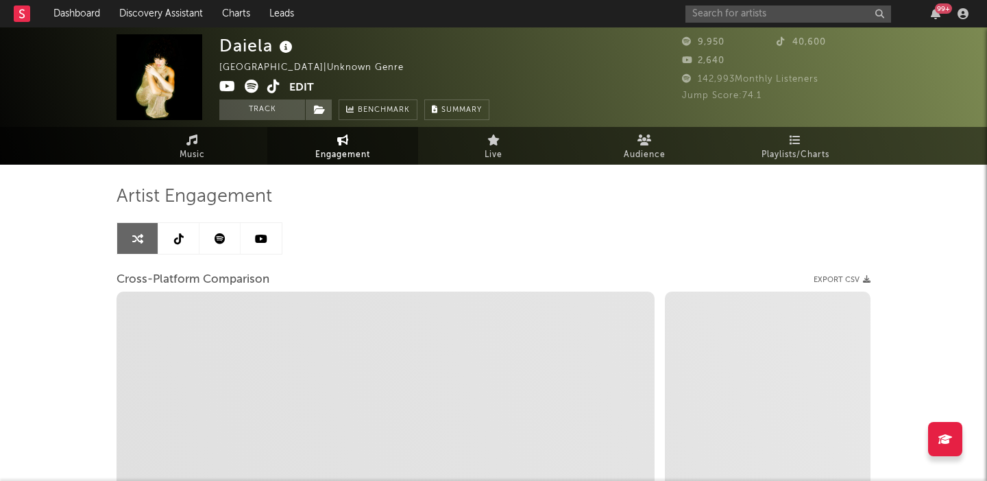
select select "1m"
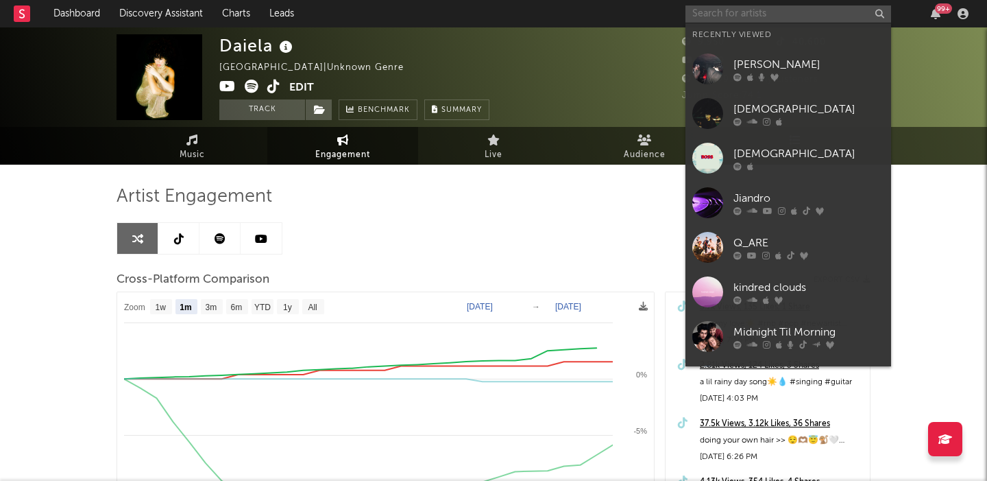
click at [696, 12] on input "text" at bounding box center [788, 13] width 206 height 17
paste input "https://open.spotify.com/artist/6Jaz8RyF3F9ktK4aVFgbTL?si=LMRfjAzhQJCz14rTZwoCZA"
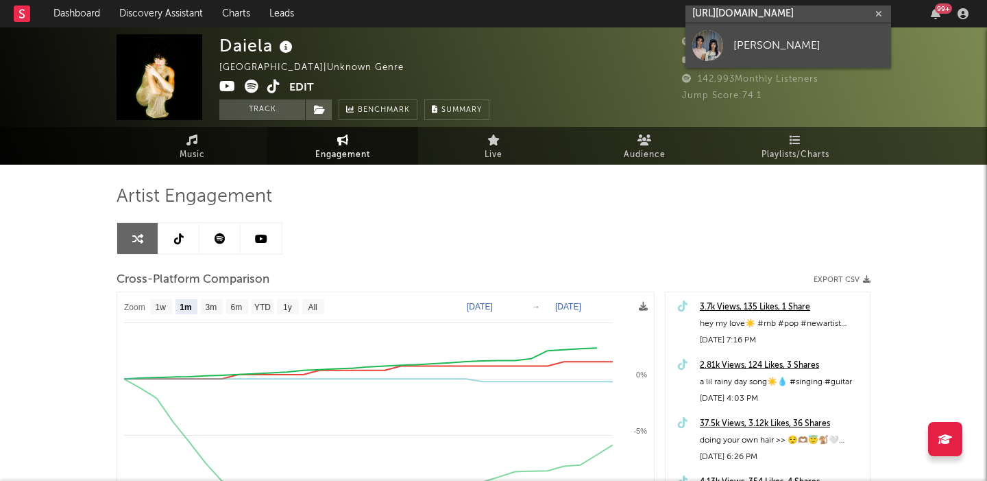
type input "https://open.spotify.com/artist/6Jaz8RyF3F9ktK4aVFgbTL?si=LMRfjAzhQJCz14rTZwoCZA"
click at [770, 34] on link "[PERSON_NAME]" at bounding box center [788, 45] width 206 height 45
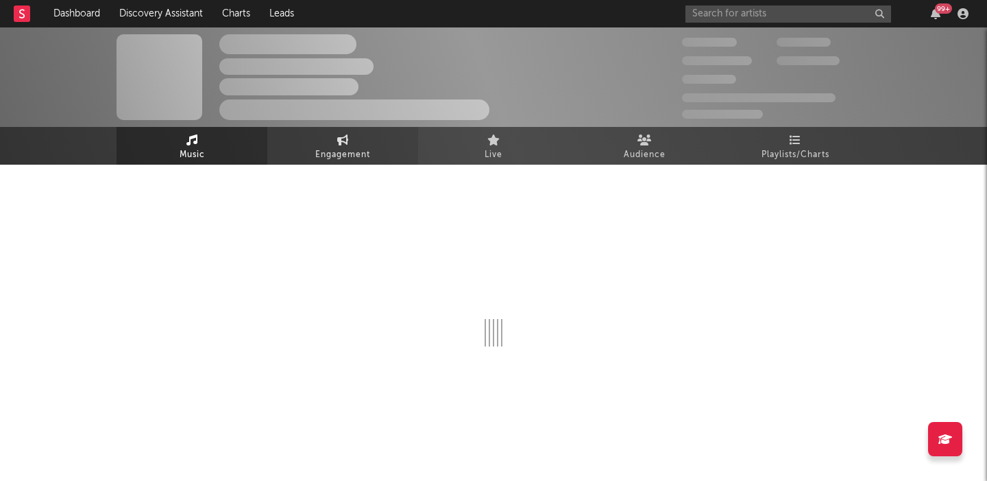
select select "6m"
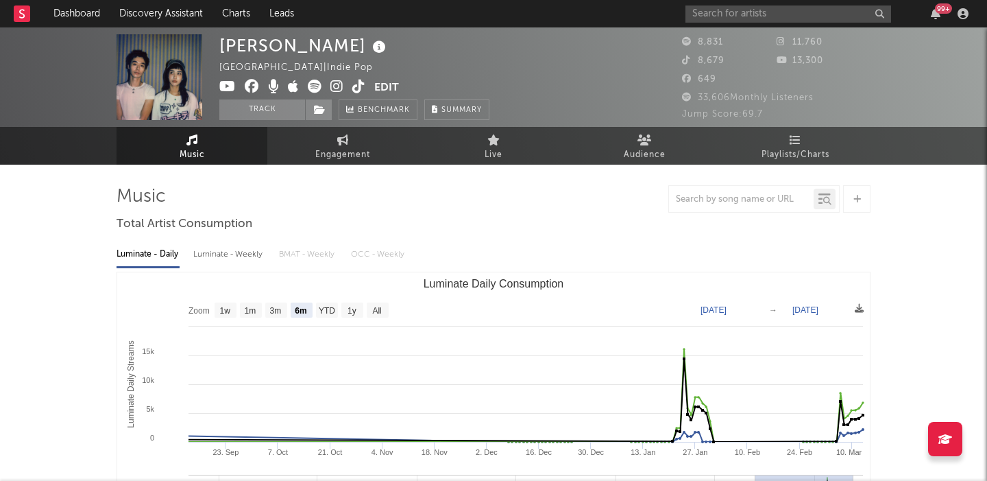
click at [212, 259] on div "Luminate - Weekly" at bounding box center [229, 254] width 72 height 23
select select "6m"
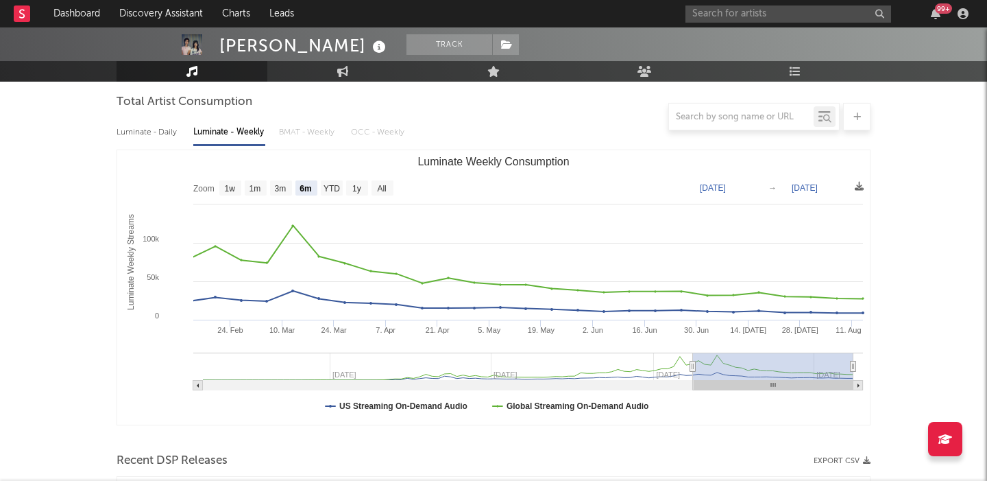
scroll to position [496, 0]
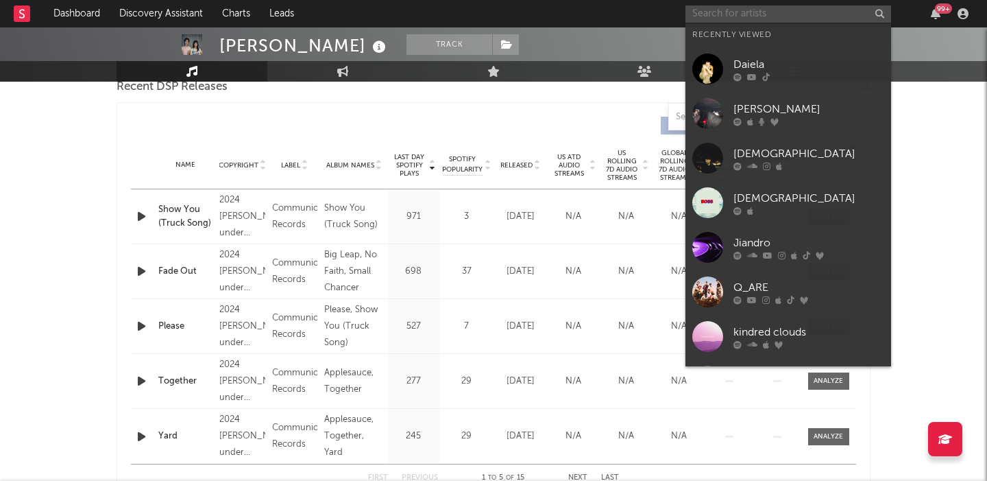
click at [779, 16] on input "text" at bounding box center [788, 13] width 206 height 17
paste input "https://open.spotify.com/artist/0qTqLJS1XACxuWDIPxgnA5?si=1cuYY3zuSOq7MI-4-PgTv…"
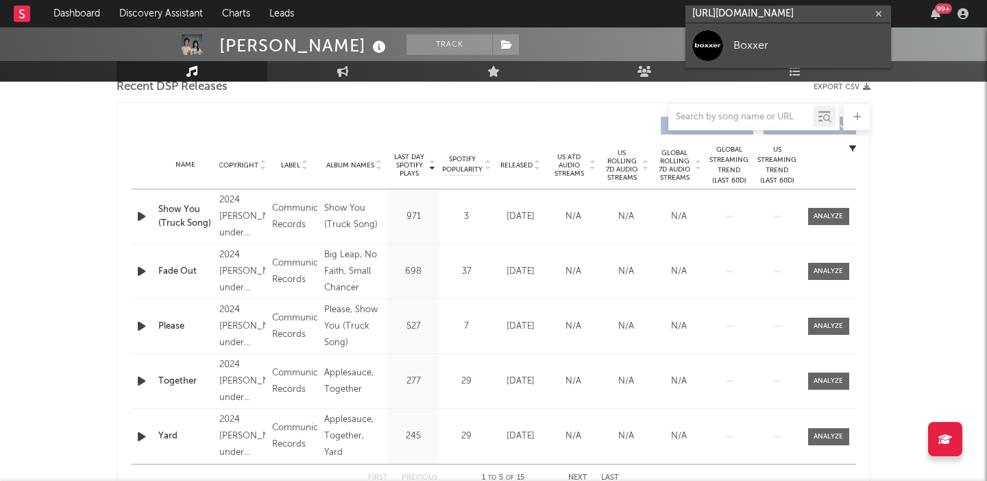
type input "https://open.spotify.com/artist/0qTqLJS1XACxuWDIPxgnA5?si=1cuYY3zuSOq7MI-4-PgTv…"
click at [787, 36] on link "Boxxer" at bounding box center [788, 45] width 206 height 45
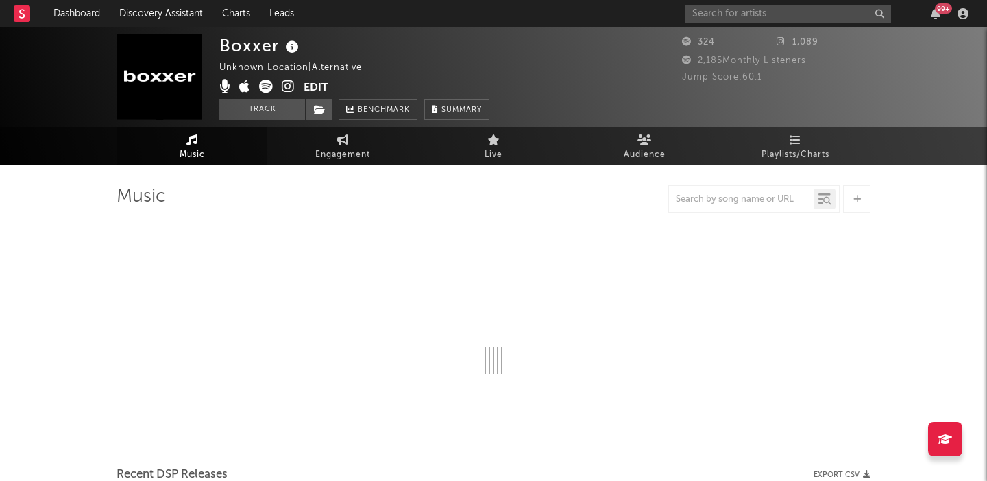
select select "1w"
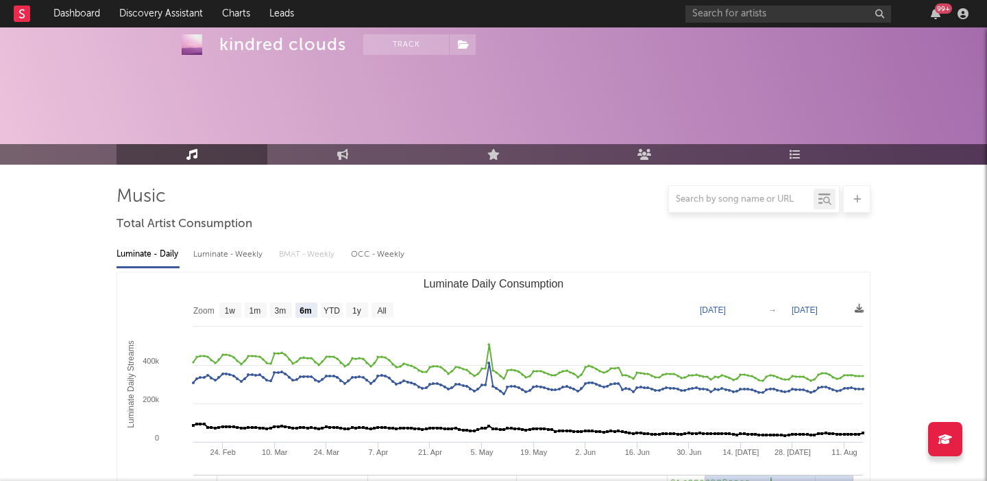
select select "6m"
select select "1w"
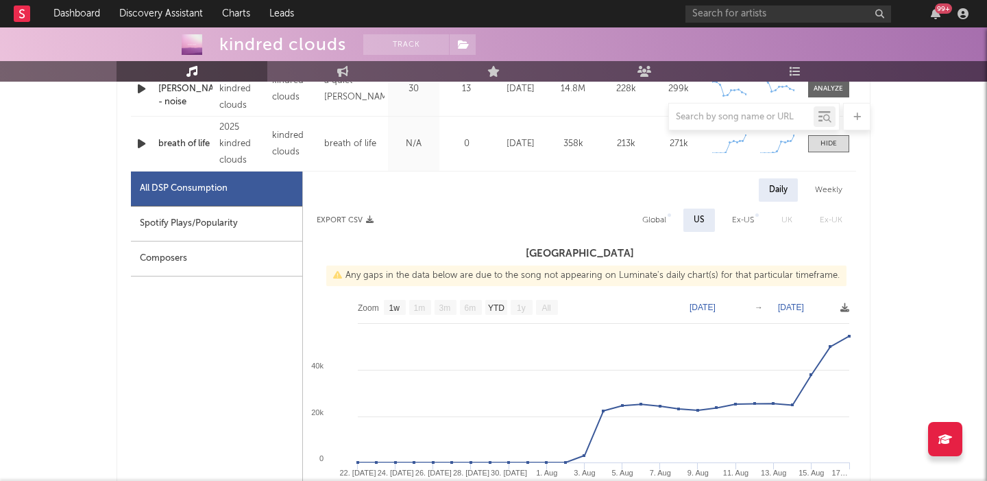
click at [143, 15] on link "Discovery Assistant" at bounding box center [161, 13] width 103 height 27
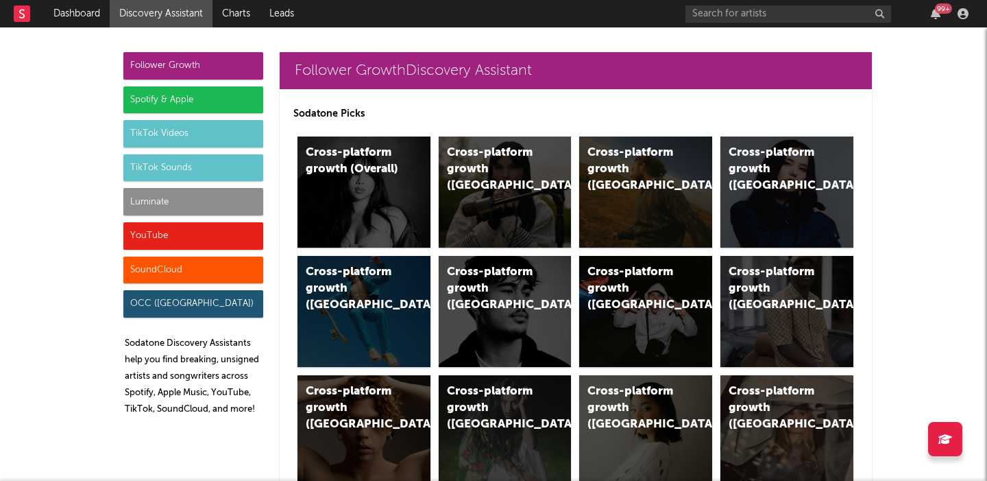
click at [182, 194] on div "Luminate" at bounding box center [193, 201] width 140 height 27
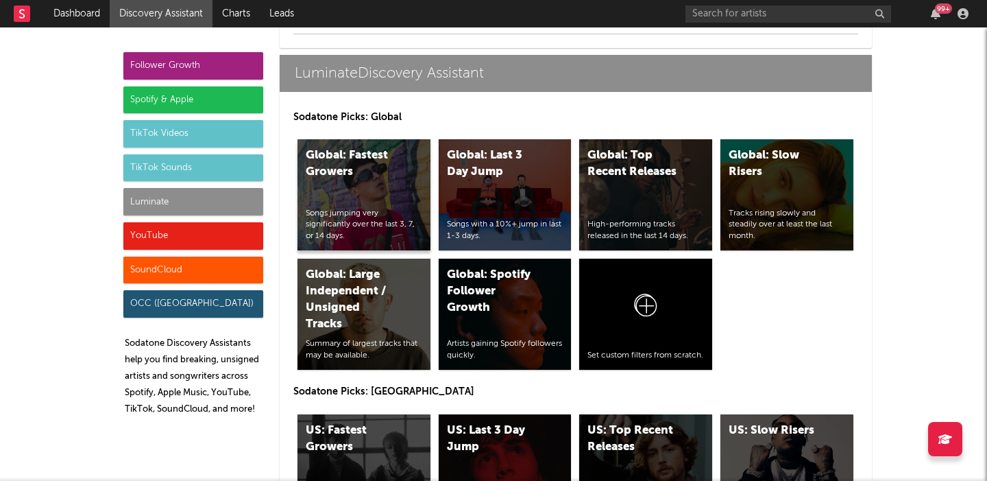
scroll to position [6558, 0]
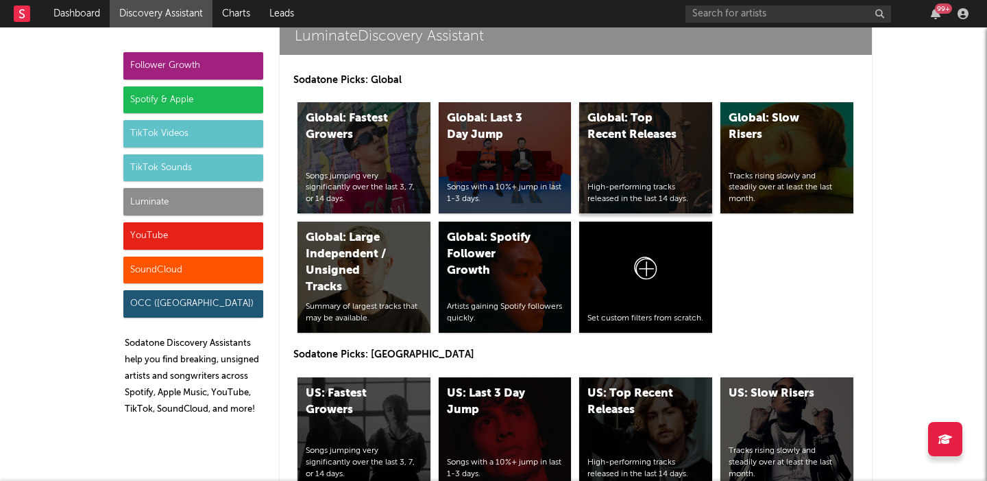
click at [625, 167] on div "Global: Top Recent Releases High-performing tracks released in the last 14 days." at bounding box center [645, 157] width 133 height 111
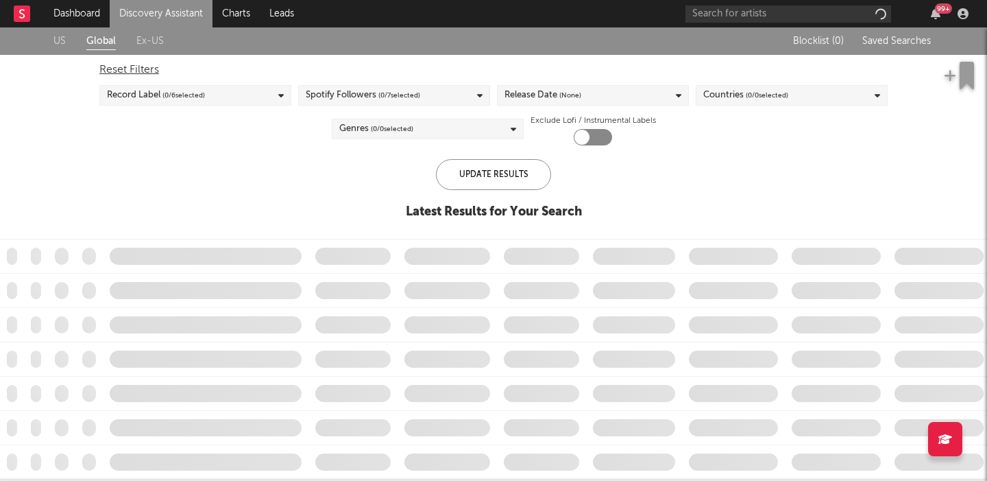
checkbox input "true"
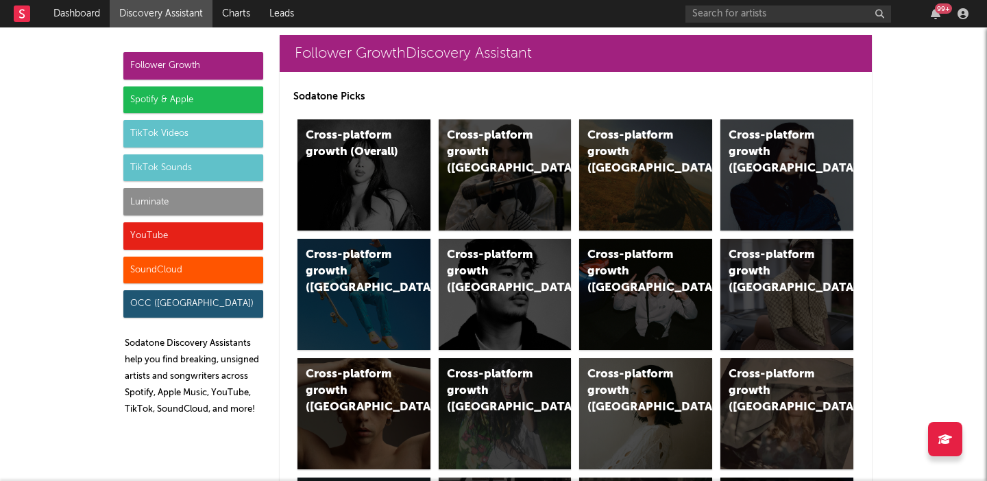
click at [251, 196] on div "Luminate" at bounding box center [193, 201] width 140 height 27
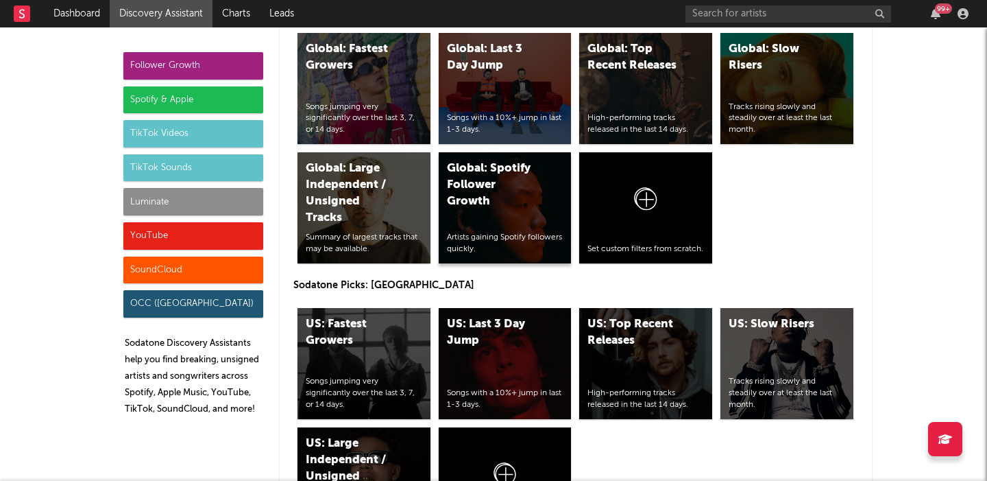
scroll to position [6630, 0]
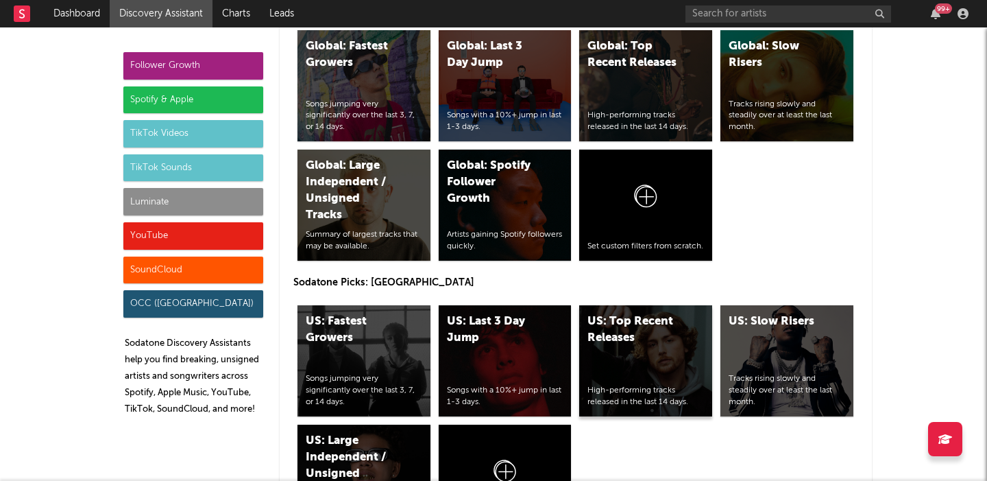
click at [644, 335] on div "US: Top Recent Releases" at bounding box center [633, 329] width 93 height 33
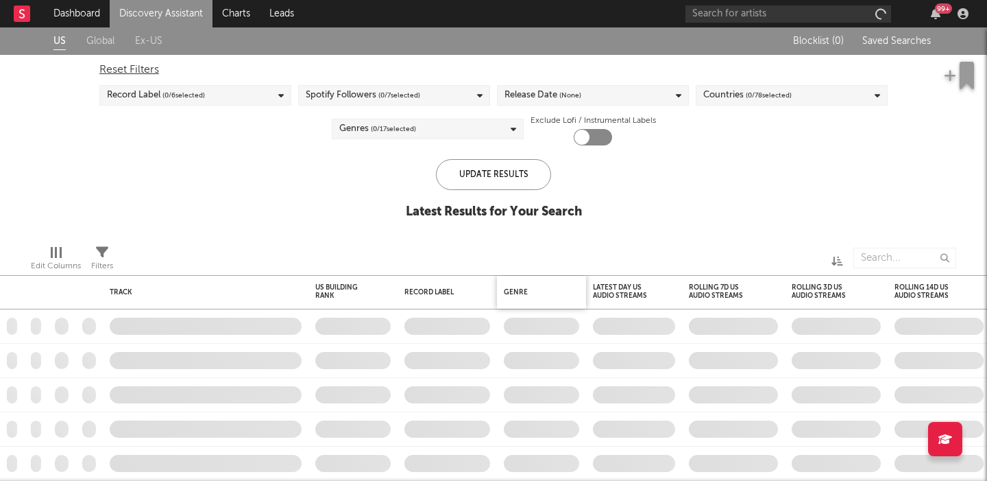
checkbox input "true"
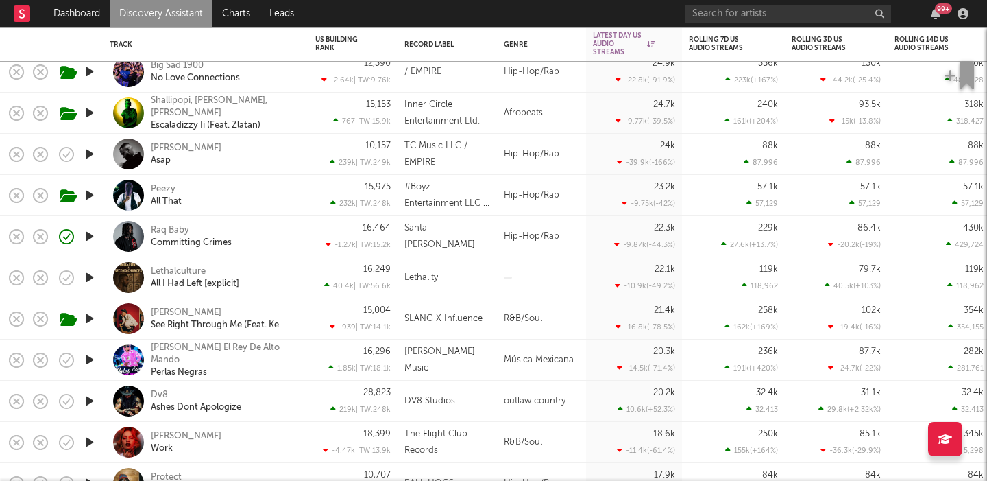
click at [91, 397] on icon "button" at bounding box center [89, 400] width 14 height 17
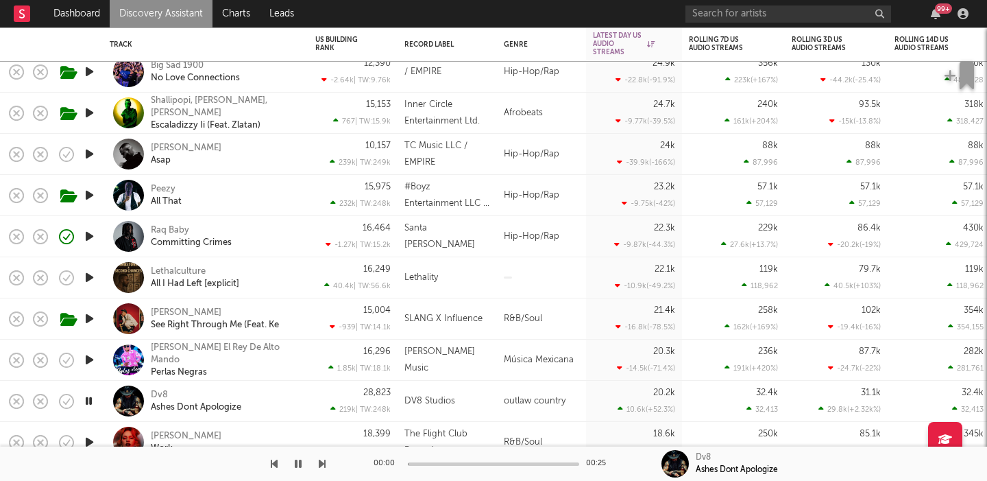
click at [283, 405] on div "Dv8 Ashes Dont Apologize" at bounding box center [224, 401] width 147 height 25
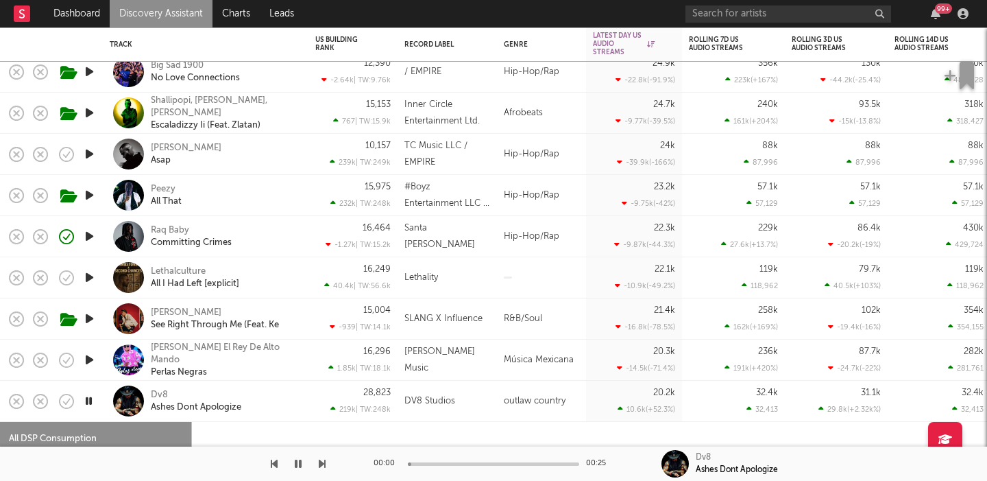
select select "1w"
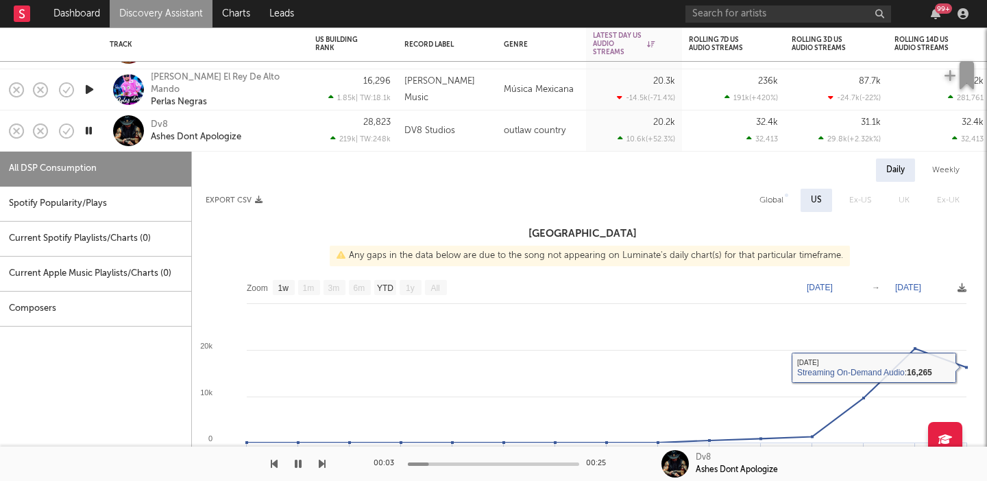
click at [258, 130] on div "Dv8 Ashes Dont Apologize" at bounding box center [224, 131] width 147 height 25
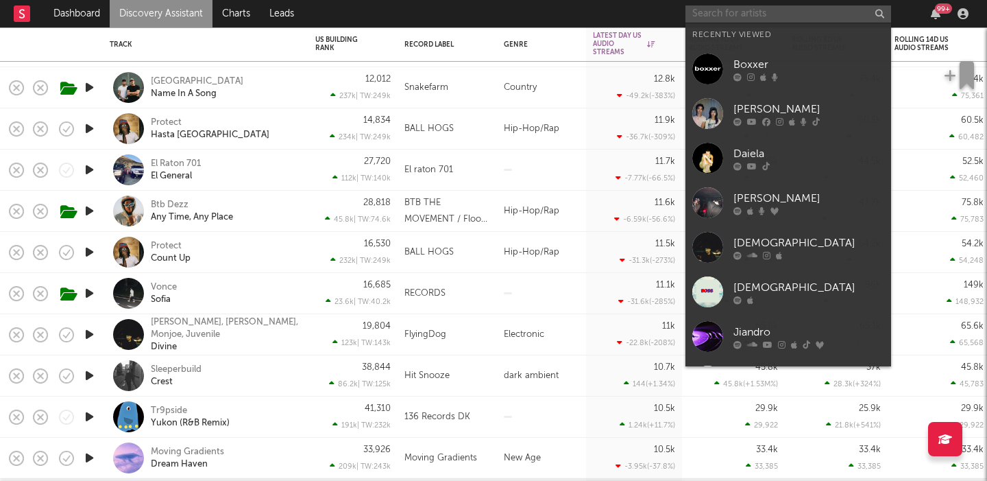
click at [736, 10] on input "text" at bounding box center [788, 13] width 206 height 17
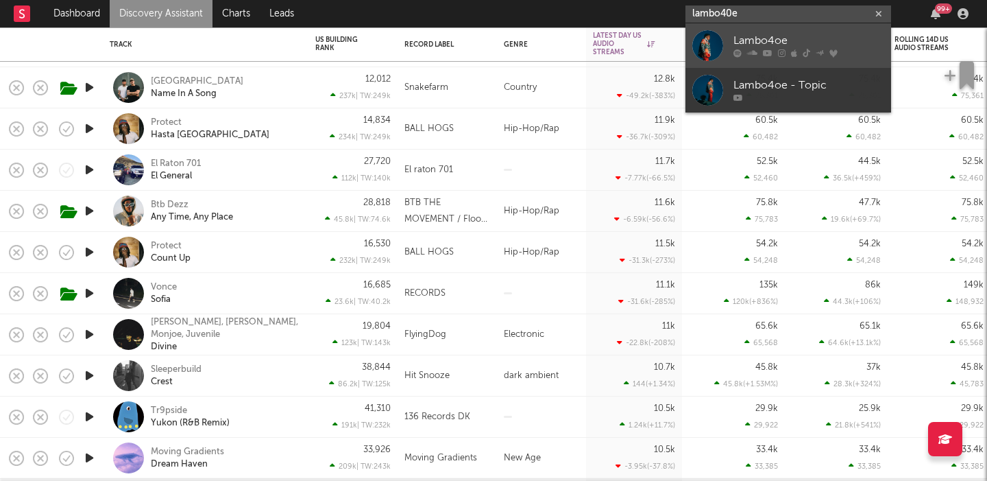
type input "lambo40e"
click at [755, 35] on div "Lambo4oe" at bounding box center [808, 41] width 151 height 16
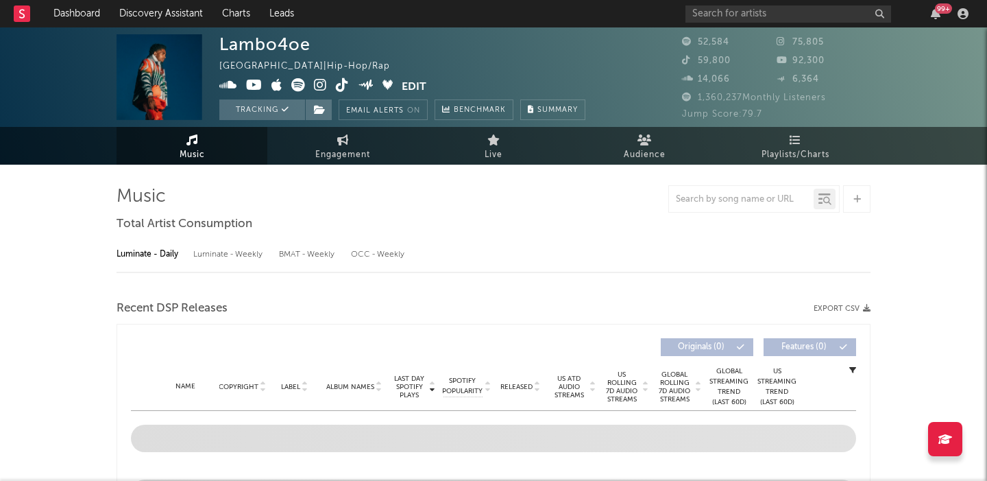
select select "6m"
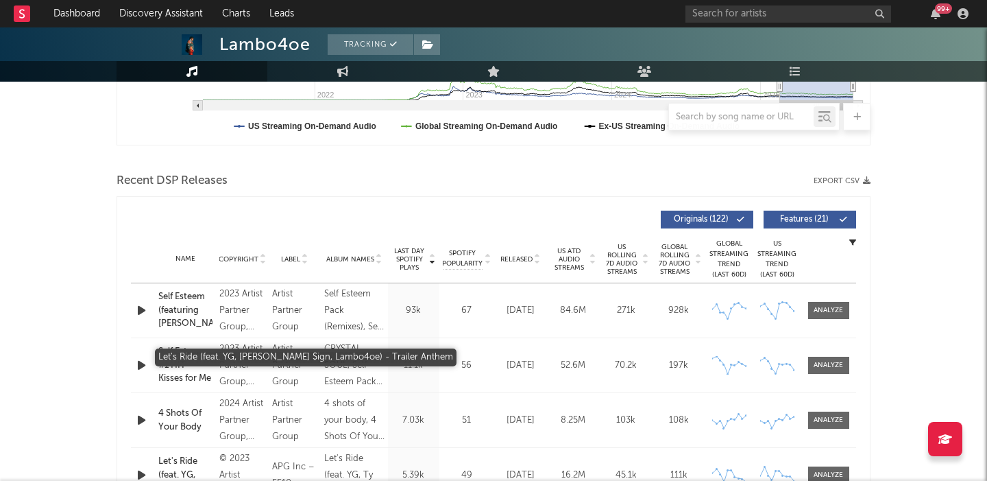
scroll to position [527, 0]
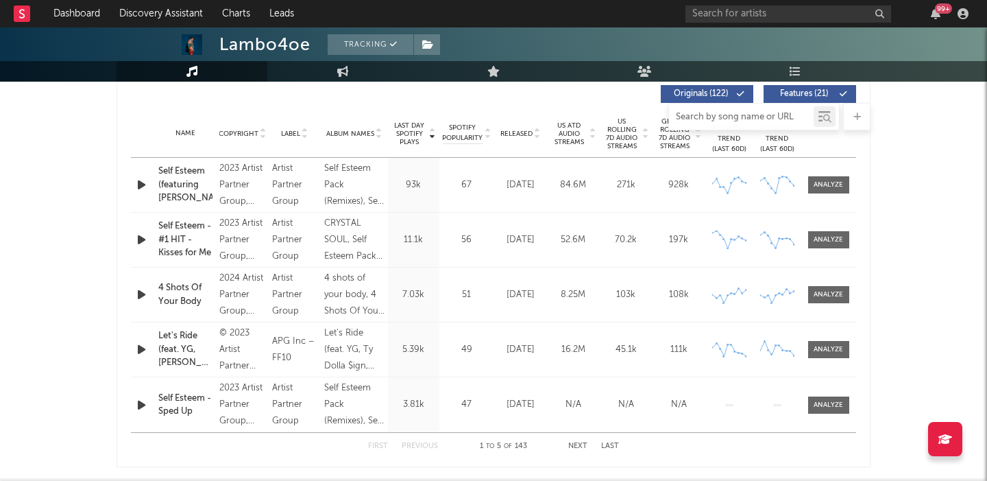
click at [728, 117] on input "text" at bounding box center [741, 117] width 145 height 11
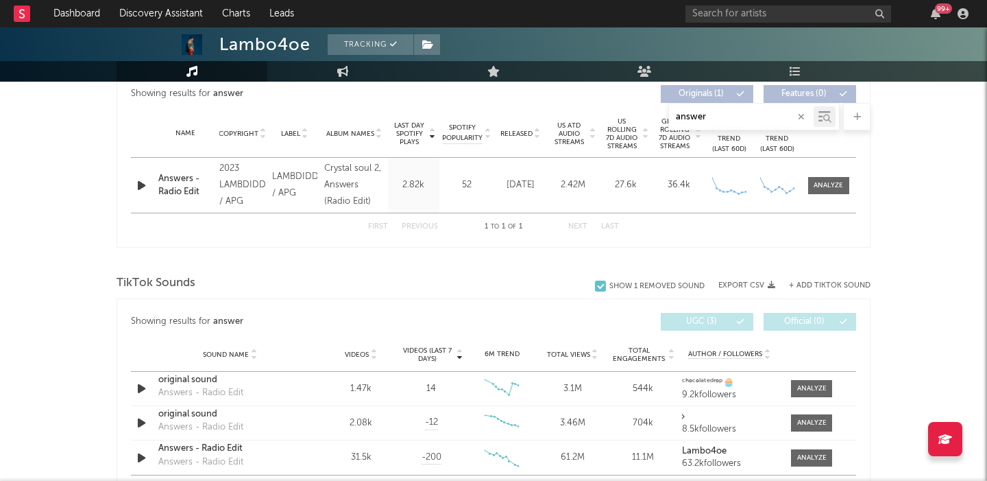
click at [140, 185] on icon "button" at bounding box center [141, 185] width 14 height 17
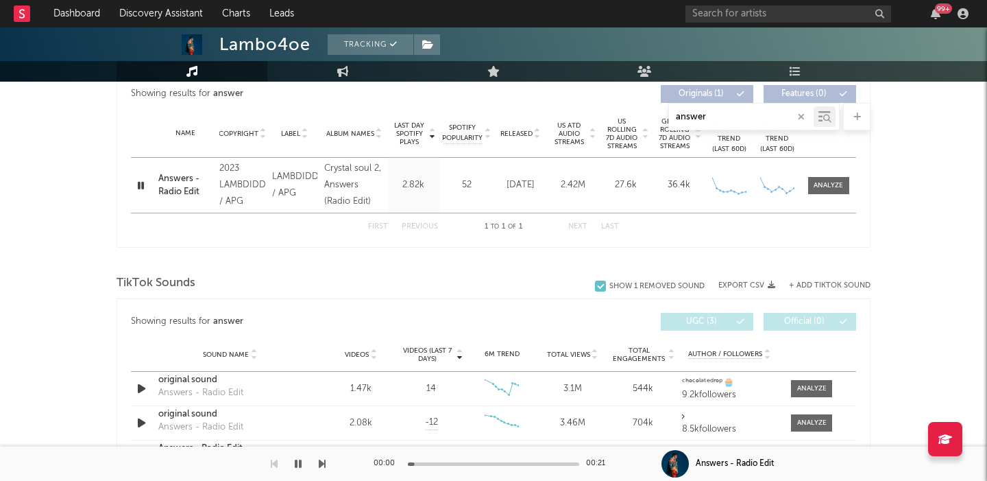
type input "answer"
click at [444, 462] on div at bounding box center [493, 463] width 171 height 3
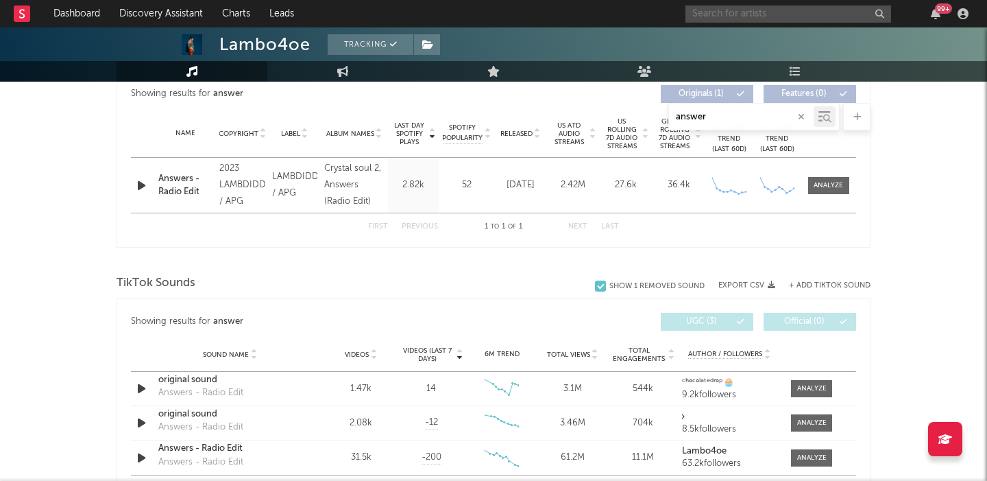
click at [755, 18] on input "text" at bounding box center [788, 13] width 206 height 17
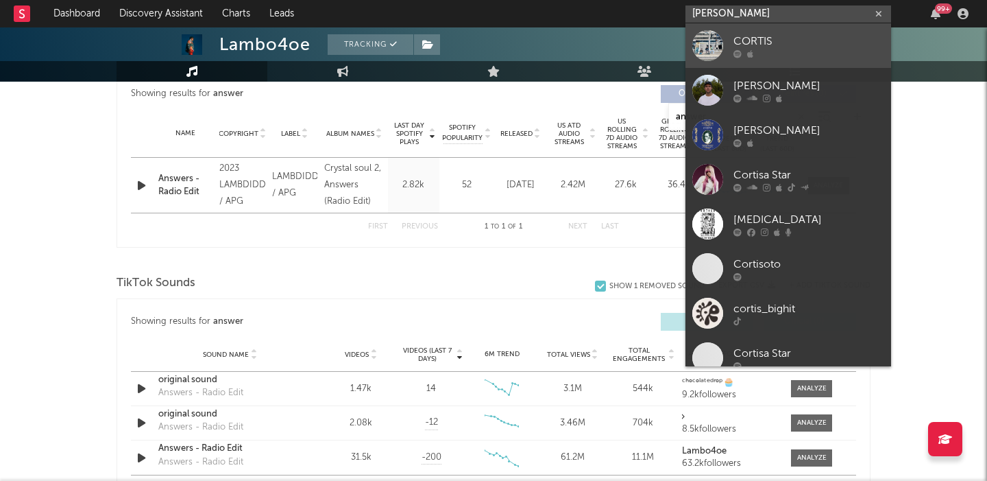
type input "[PERSON_NAME]"
click at [807, 38] on div "CORTIS" at bounding box center [808, 41] width 151 height 16
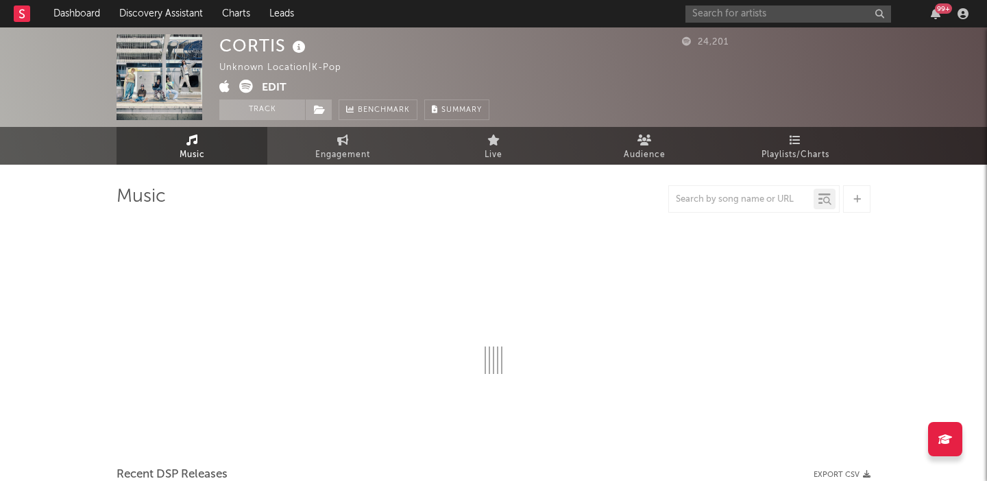
select select "1w"
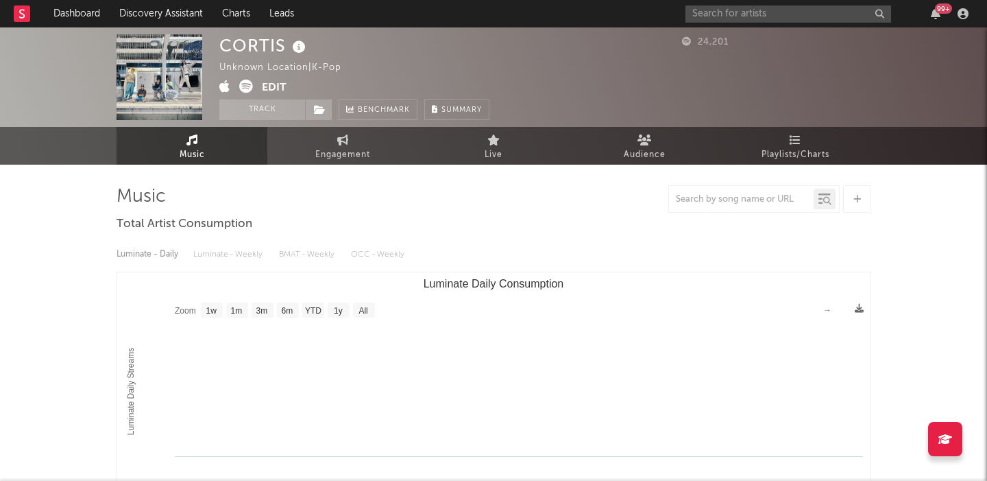
click at [267, 79] on div "CORTIS Unknown Location | K-Pop Edit Track Benchmark Summary" at bounding box center [354, 77] width 270 height 86
click at [267, 80] on button "Edit" at bounding box center [274, 88] width 25 height 17
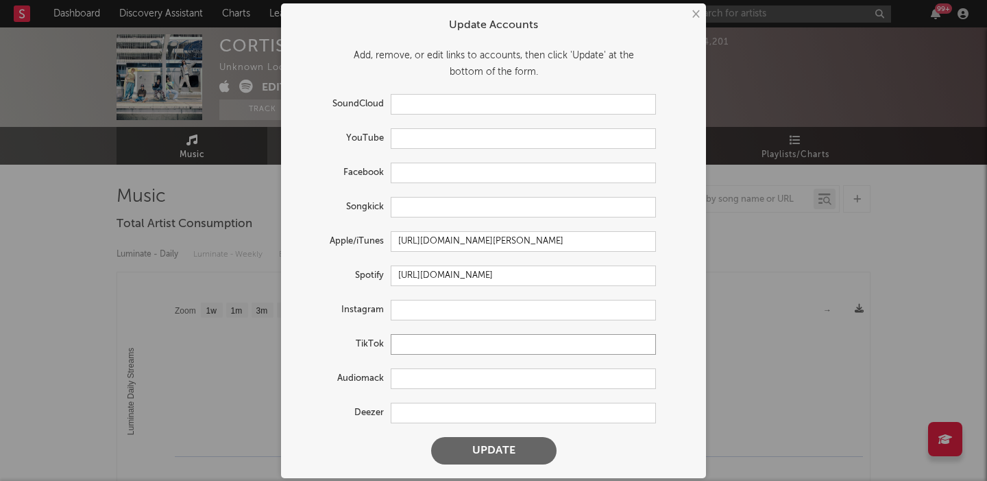
click at [433, 345] on input "text" at bounding box center [523, 344] width 265 height 21
paste input "https://www.tiktok.com/@cortis_bighit"
type input "https://www.tiktok.com/@cortis_bighit"
click at [470, 426] on form "Update Accounts Add, remove, or edit links to accounts, then click 'Update' at …" at bounding box center [493, 240] width 411 height 461
click at [475, 439] on button "Update" at bounding box center [493, 450] width 125 height 27
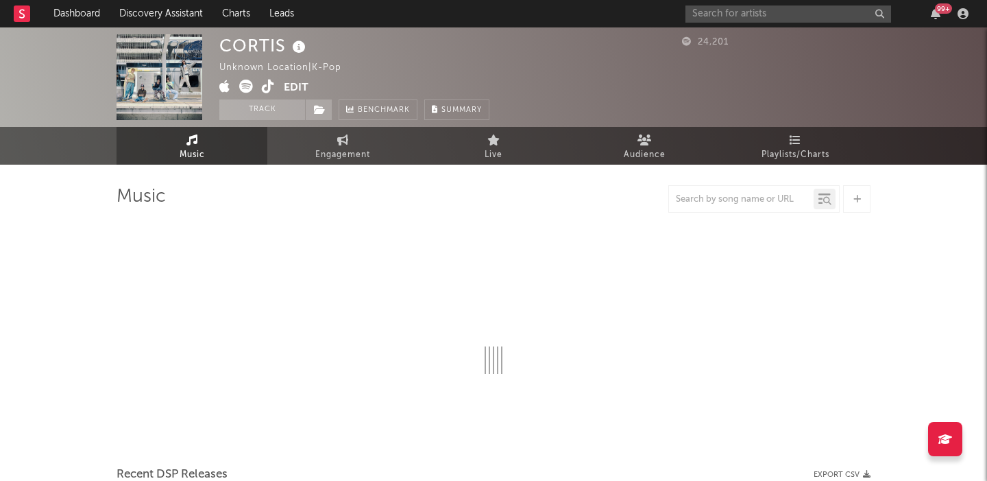
select select "1w"
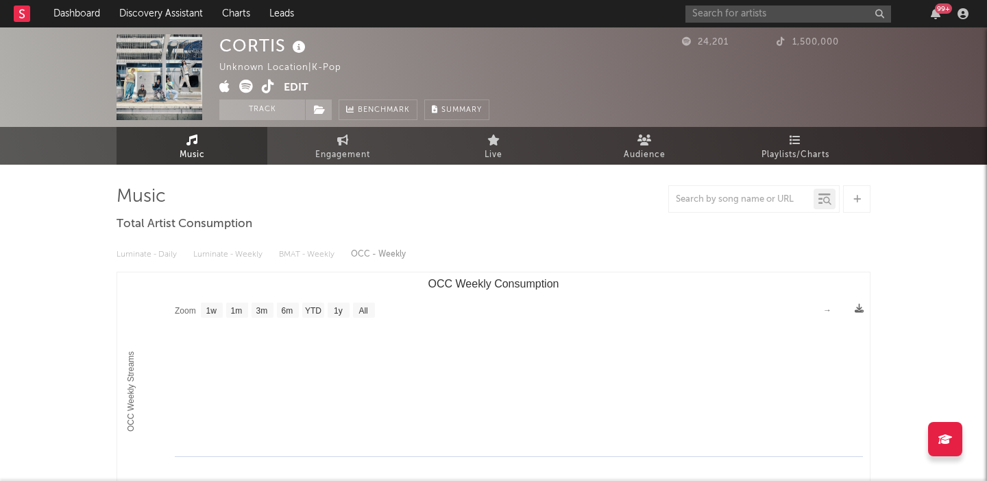
click at [265, 89] on icon at bounding box center [268, 87] width 13 height 14
click at [295, 84] on button "Edit" at bounding box center [296, 88] width 25 height 17
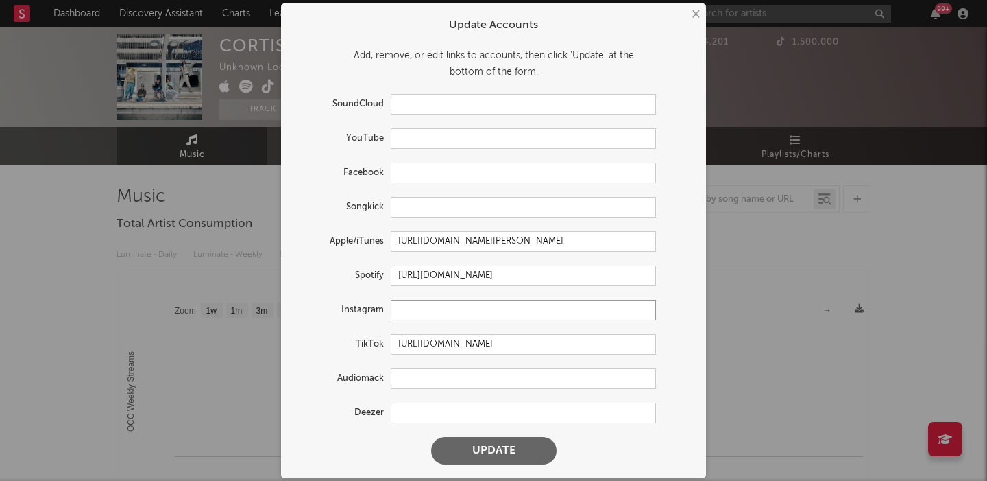
click at [425, 315] on input "text" at bounding box center [523, 310] width 265 height 21
paste input "https://www.instagram.com/cortis"
type input "https://www.instagram.com/cortis"
click at [478, 445] on button "Update" at bounding box center [493, 450] width 125 height 27
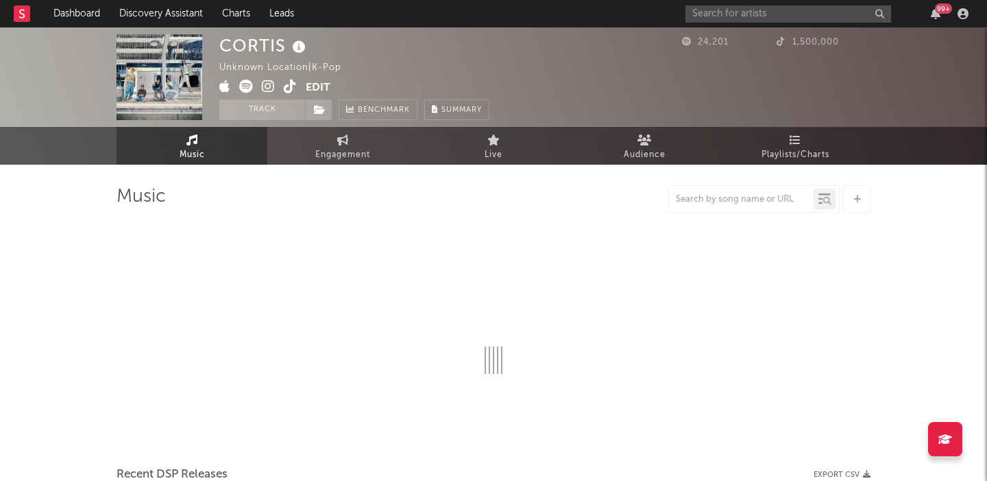
select select "1w"
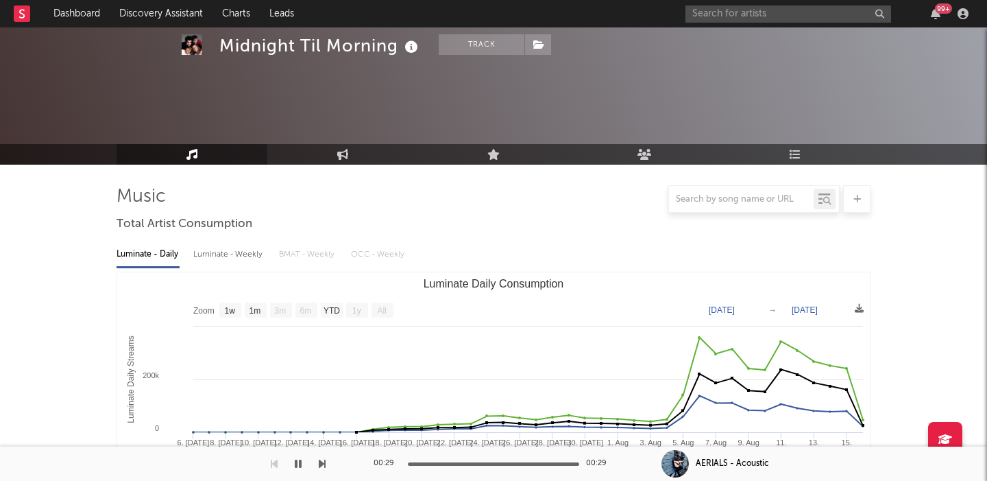
select select "1w"
click at [742, 15] on input "text" at bounding box center [788, 13] width 206 height 17
paste input "https://www.tiktok.com/@theaugxstofficial"
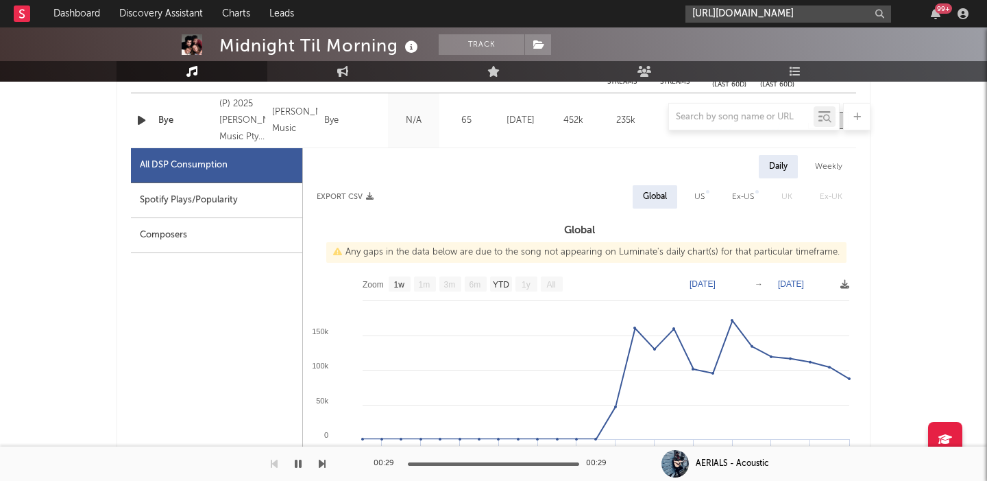
scroll to position [0, 10]
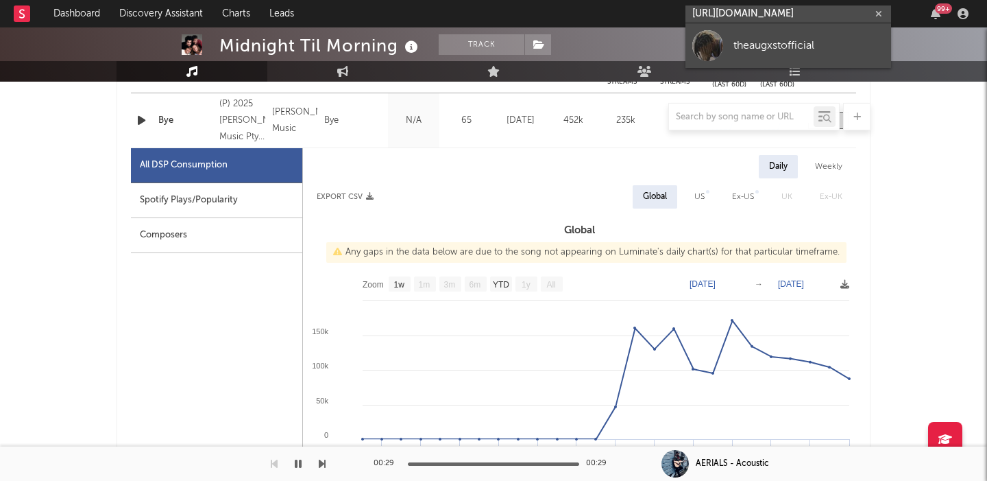
type input "https://www.tiktok.com/@theaugxstofficial"
click at [781, 45] on div "theaugxstofficial" at bounding box center [808, 45] width 151 height 16
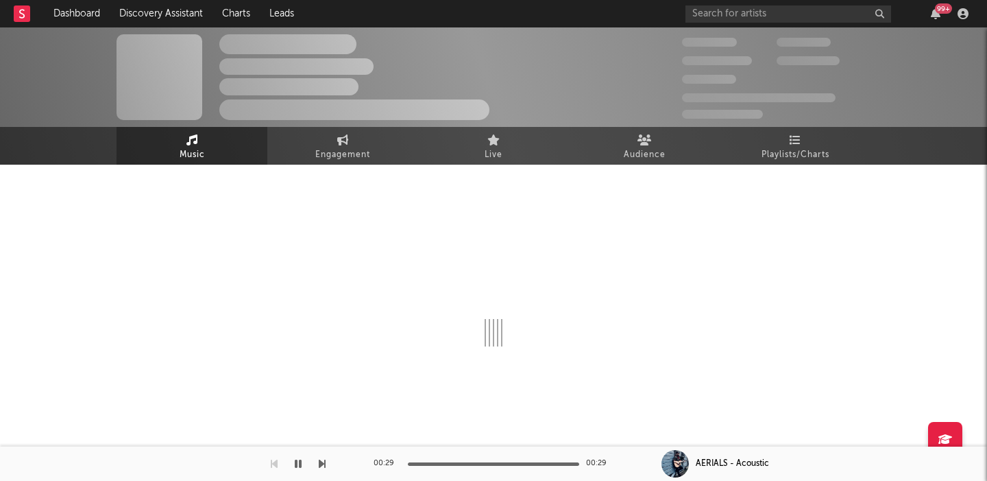
select select "1w"
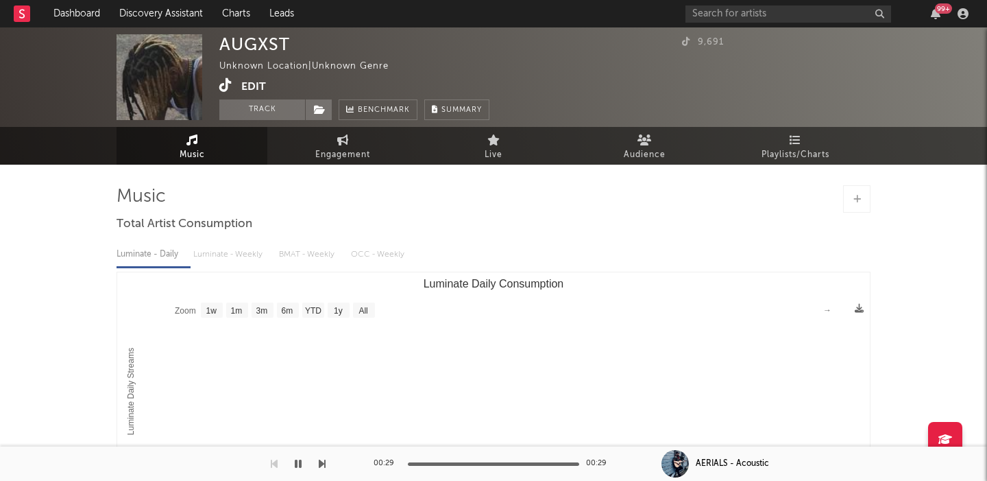
click at [266, 44] on div "AUGXST" at bounding box center [254, 44] width 71 height 20
copy div "AUGXST"
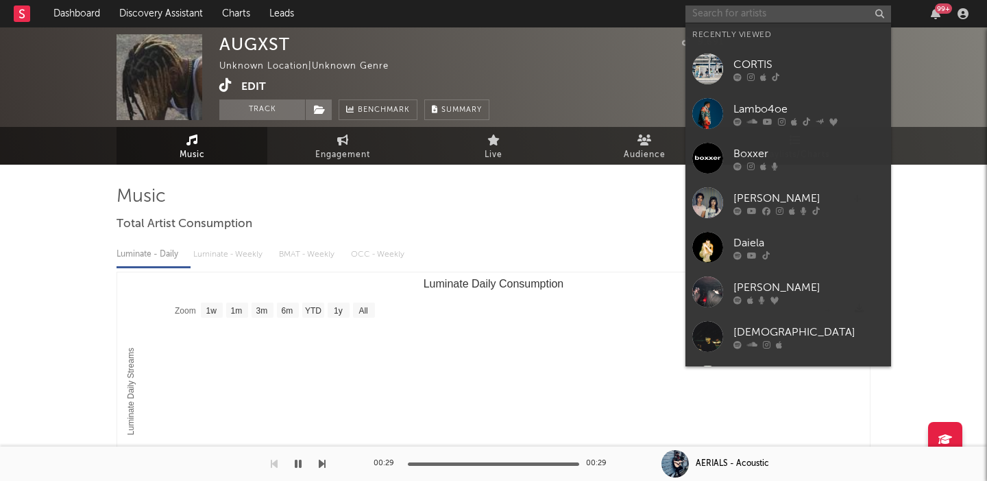
click at [810, 18] on input "text" at bounding box center [788, 13] width 206 height 17
paste input "AUGXST"
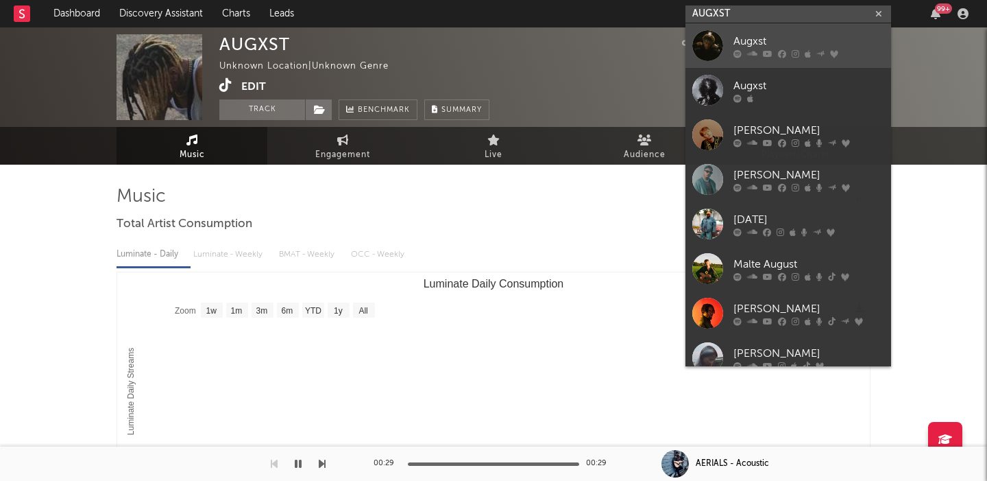
type input "AUGXST"
click at [819, 36] on div "Augxst" at bounding box center [808, 41] width 151 height 16
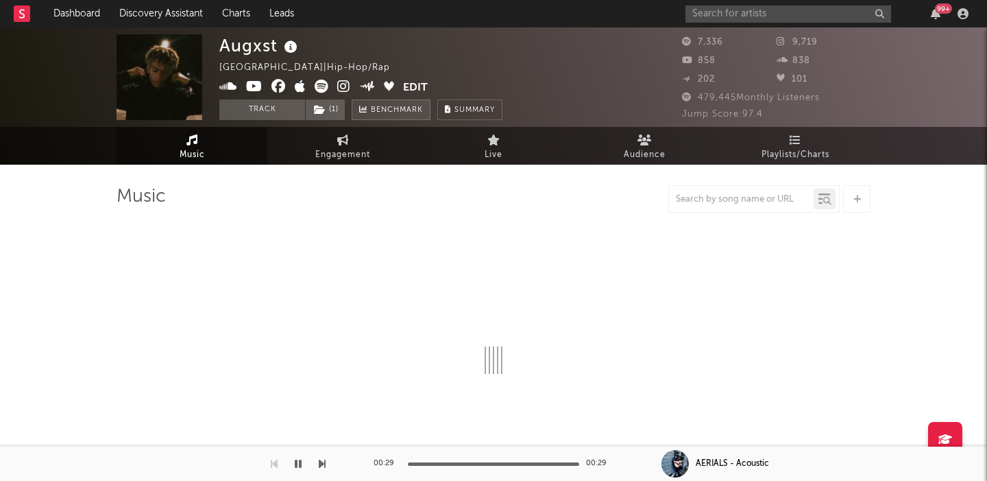
select select "6m"
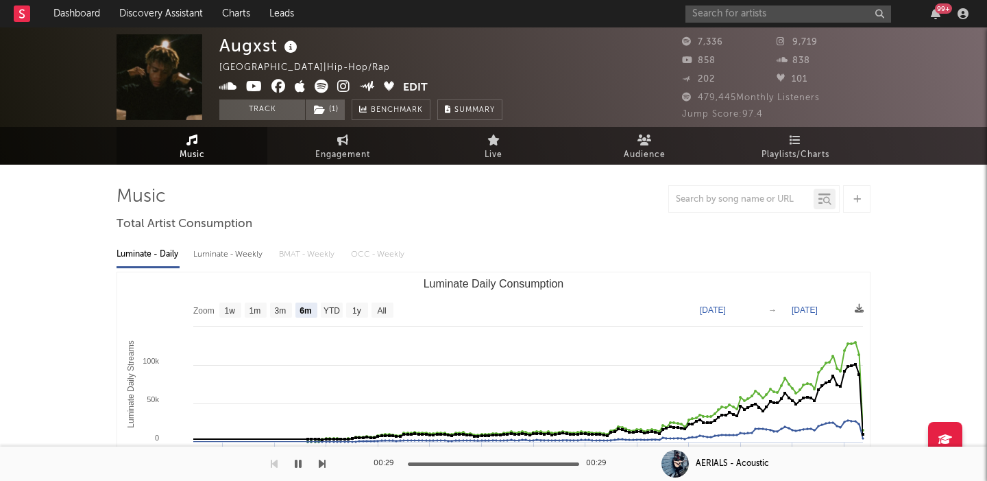
click at [412, 86] on button "Edit" at bounding box center [415, 88] width 25 height 17
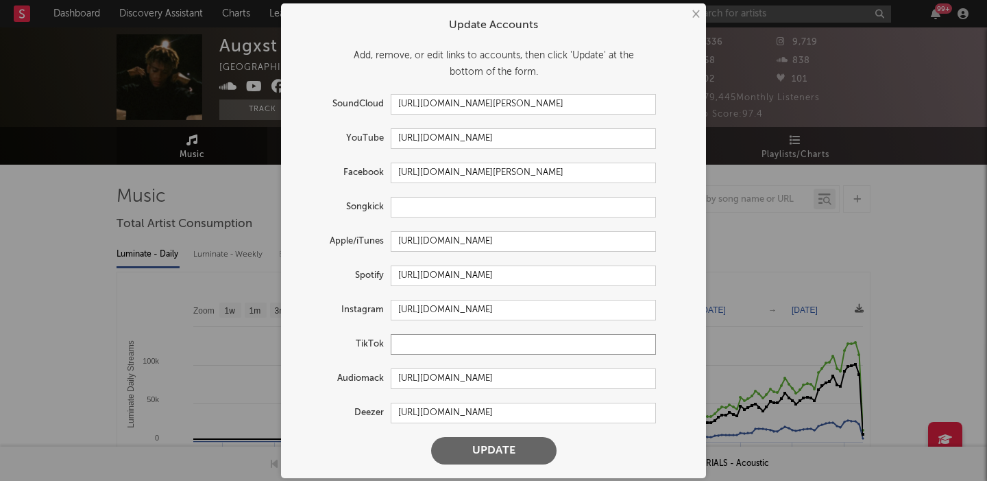
click at [419, 345] on input "text" at bounding box center [523, 344] width 265 height 21
paste input "AUGXST"
click at [461, 340] on input "AUGXST" at bounding box center [523, 344] width 265 height 21
paste input "https://www.tiktok.com/@theaugxstofficial"
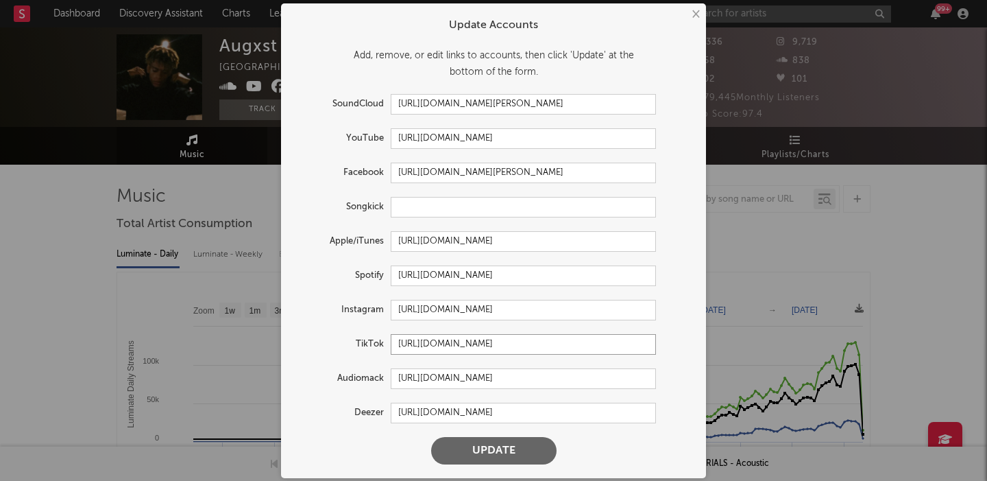
type input "https://www.tiktok.com/@theaugxstofficial"
click at [468, 441] on button "Update" at bounding box center [493, 450] width 125 height 27
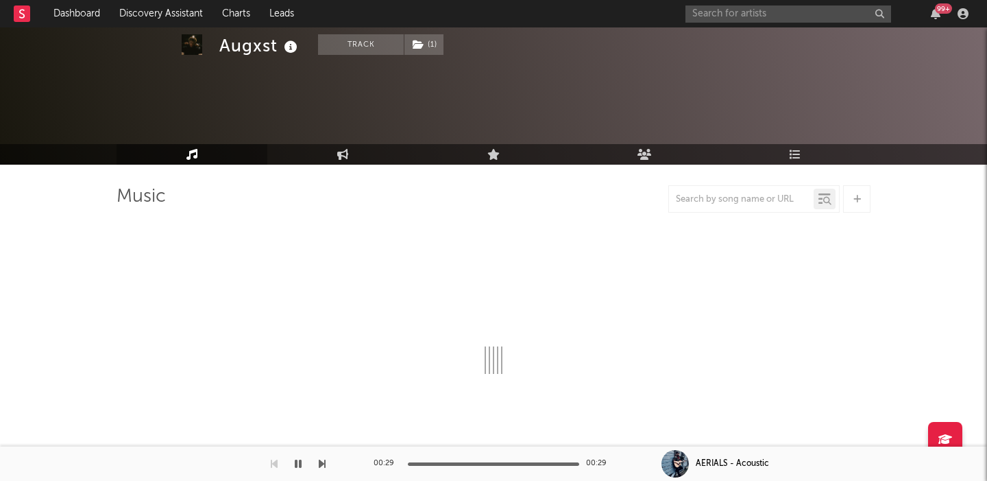
select select "6m"
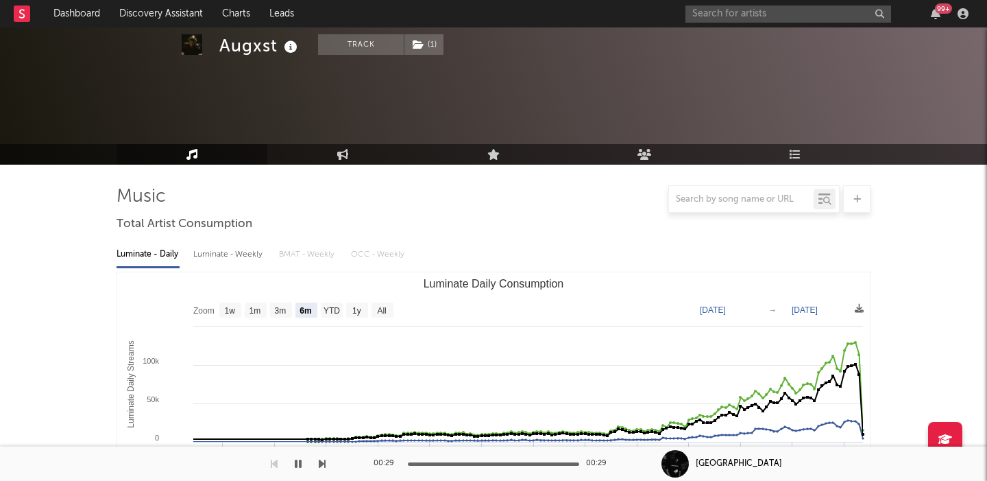
scroll to position [414, 0]
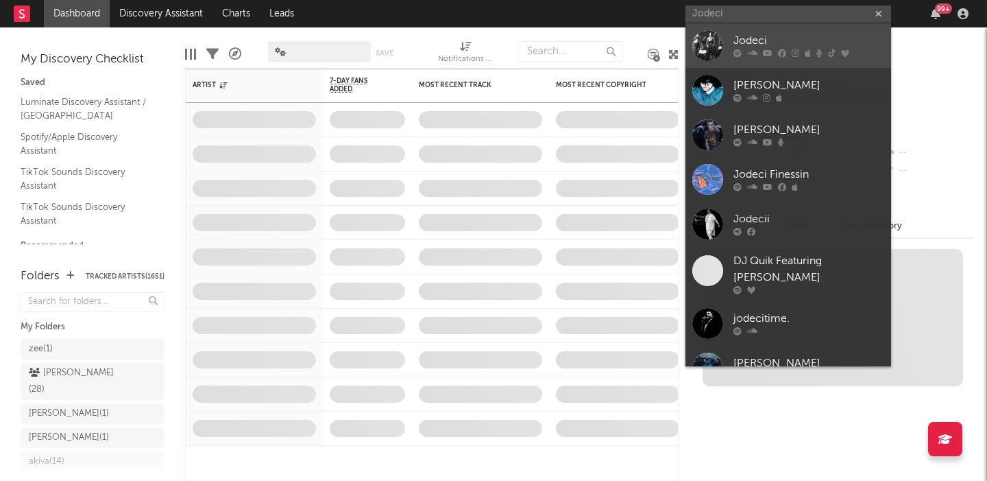
type input "Jodeci"
click at [803, 30] on link "Jodeci" at bounding box center [788, 45] width 206 height 45
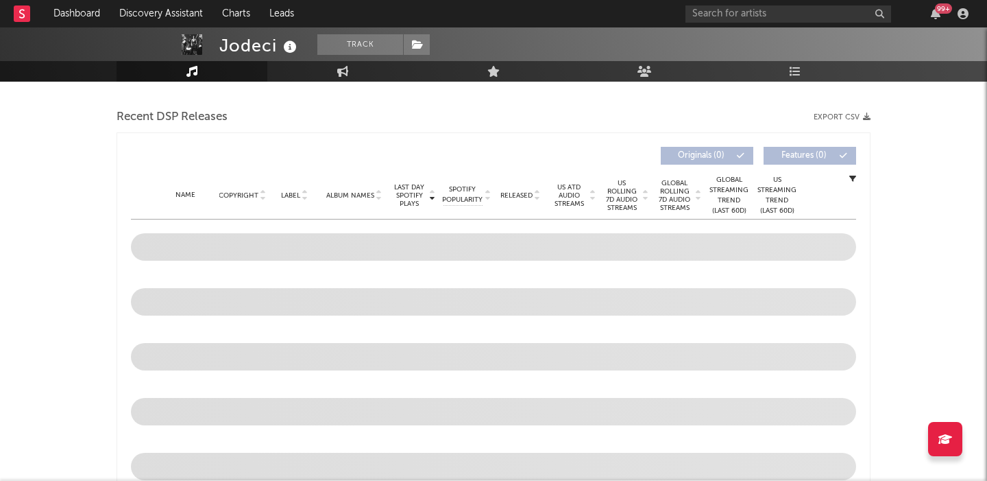
select select "6m"
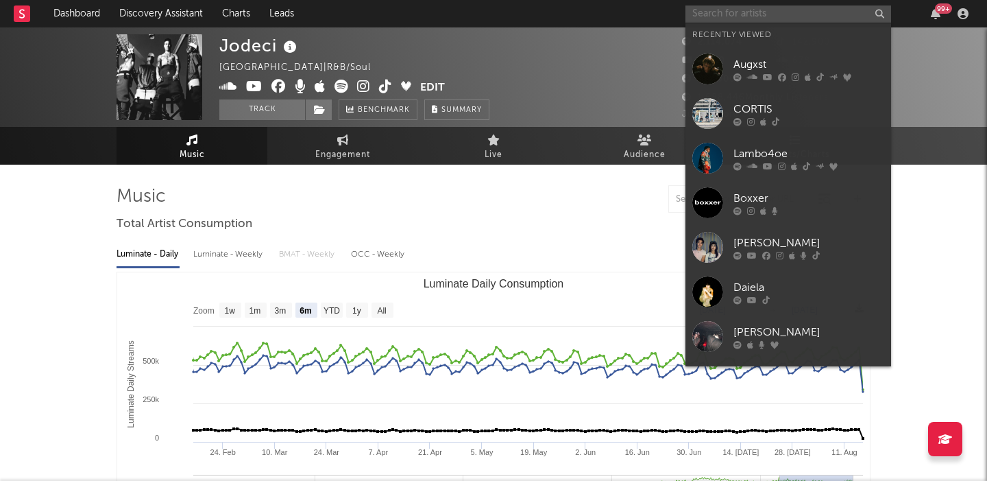
click at [729, 19] on input "text" at bounding box center [788, 13] width 206 height 17
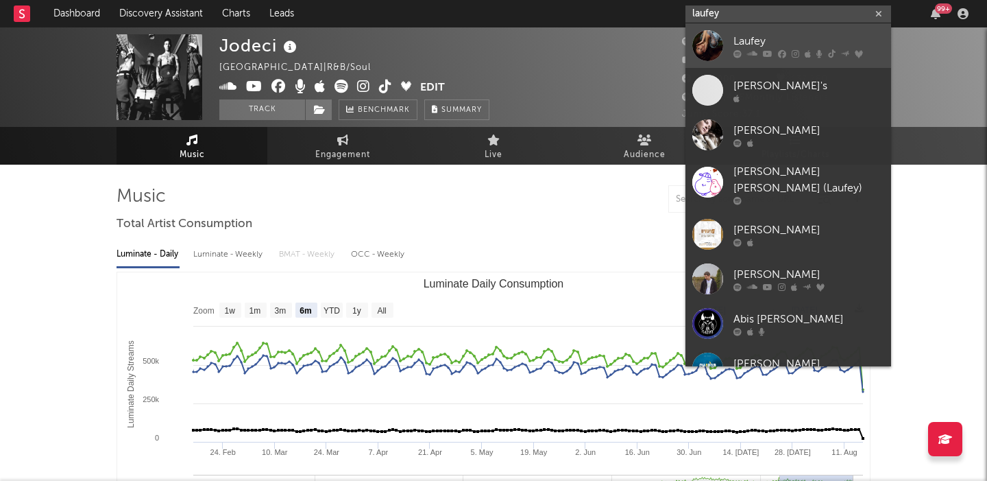
type input "laufey"
click at [769, 40] on div "Laufey" at bounding box center [808, 41] width 151 height 16
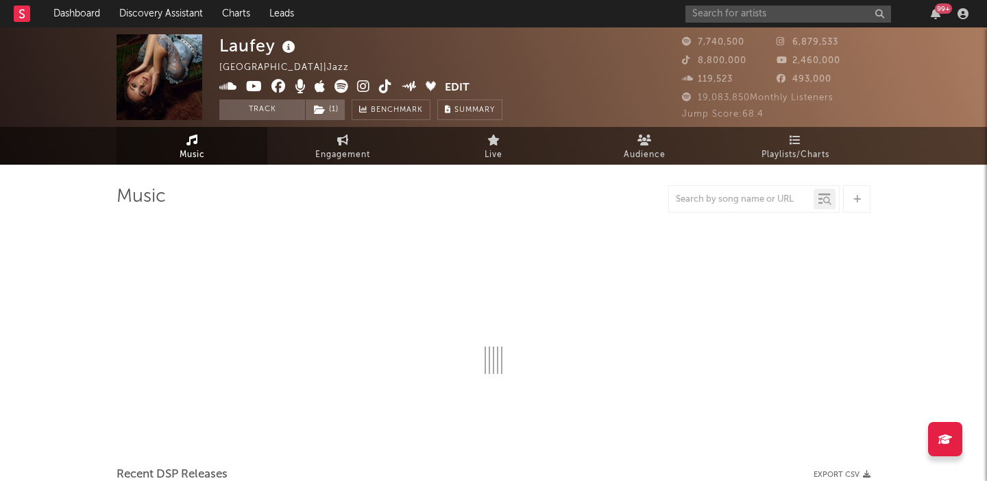
select select "6m"
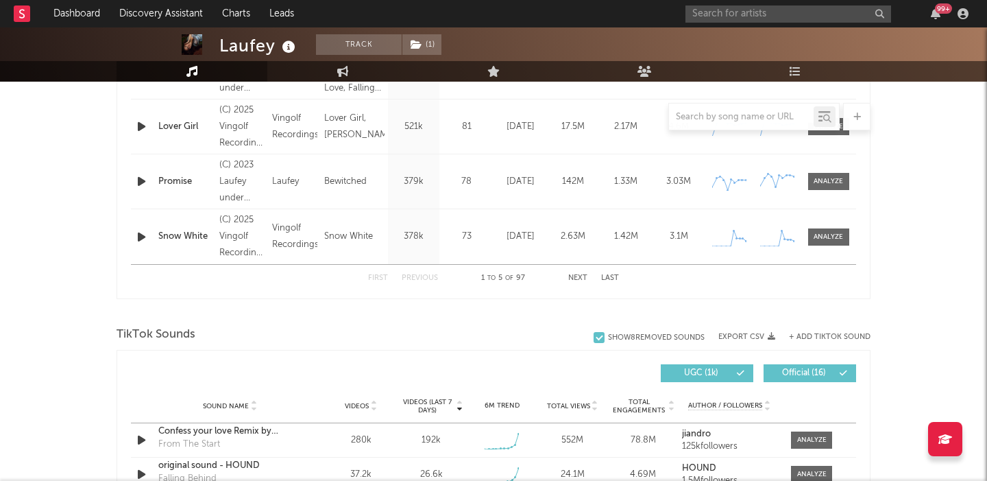
scroll to position [729, 0]
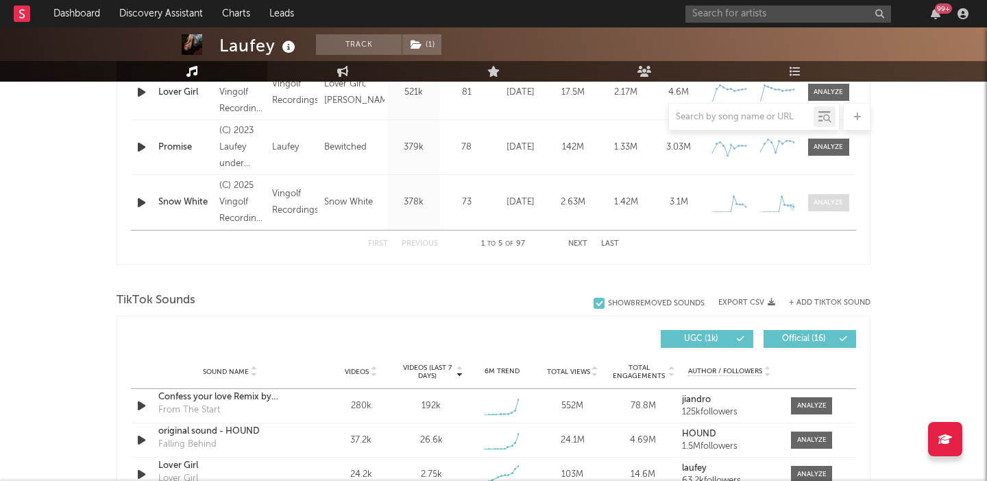
click at [814, 204] on div at bounding box center [828, 202] width 29 height 10
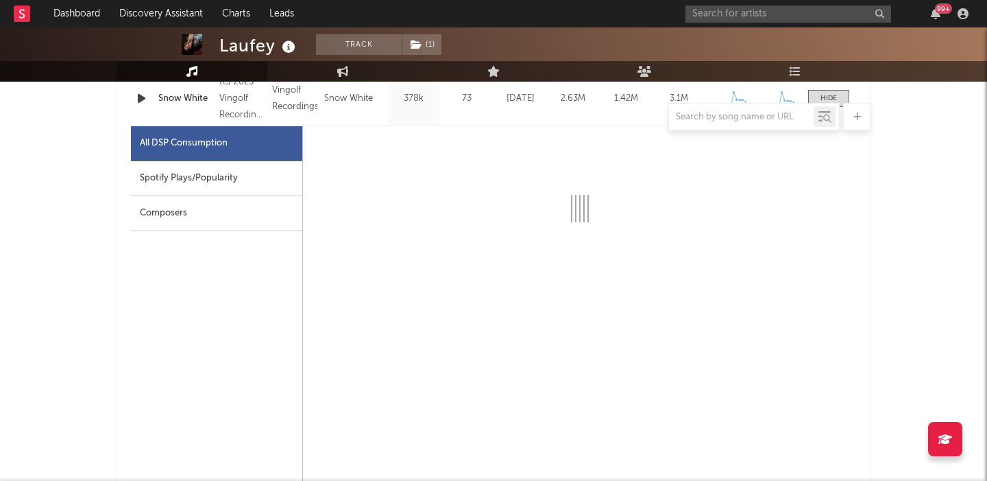
scroll to position [855, 0]
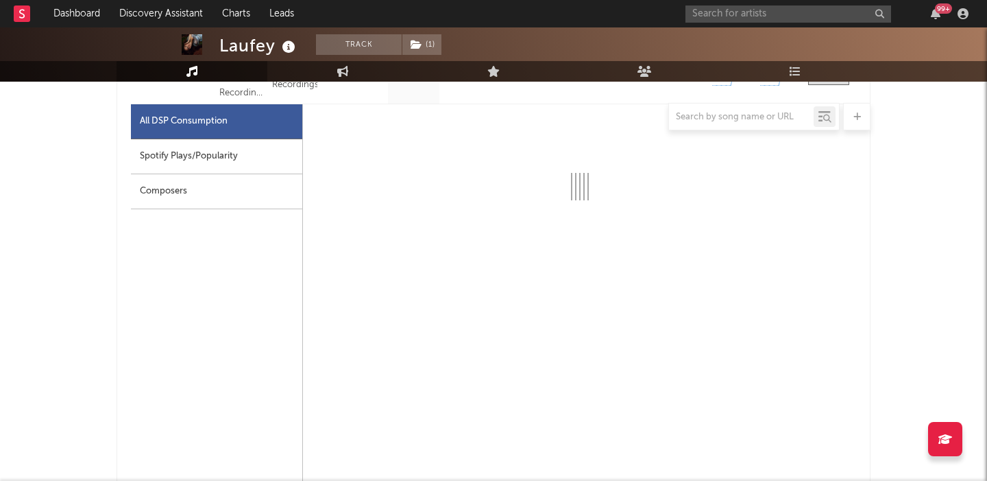
select select "1w"
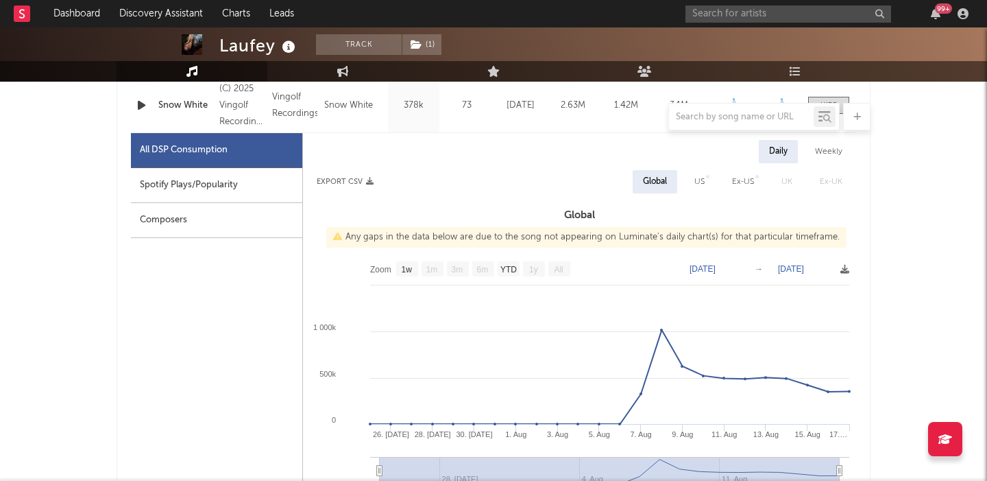
scroll to position [824, 0]
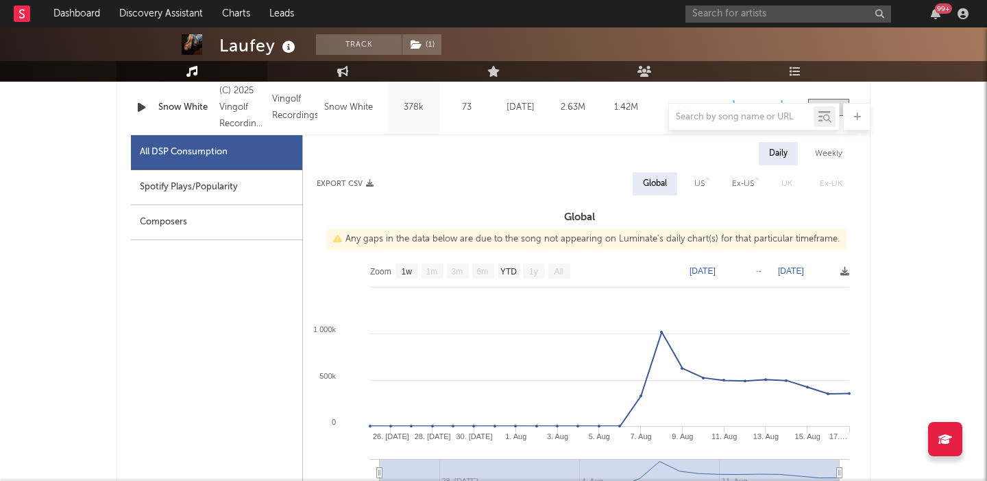
click at [223, 180] on div "Spotify Plays/Popularity" at bounding box center [216, 187] width 171 height 35
select select "1w"
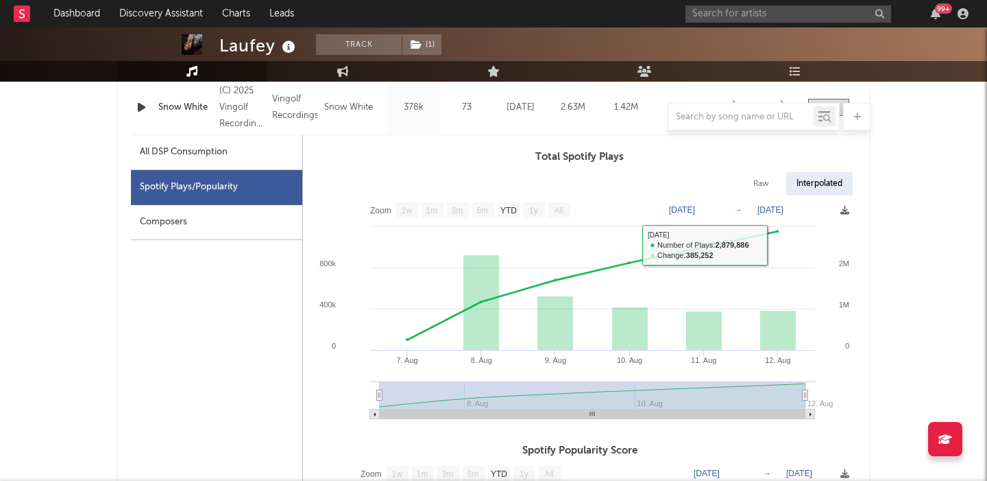
click at [762, 186] on div "Raw" at bounding box center [761, 183] width 36 height 23
select select "1w"
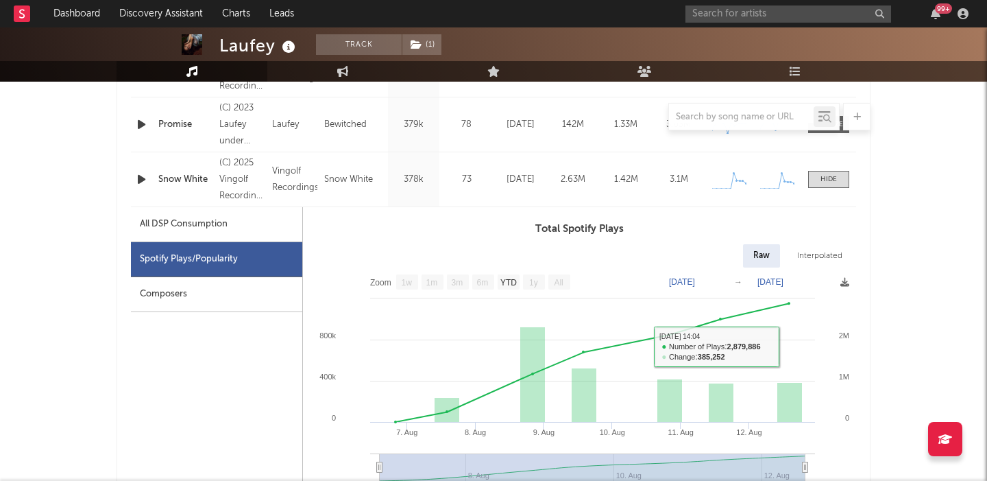
scroll to position [603, 0]
